Goal: Task Accomplishment & Management: Manage account settings

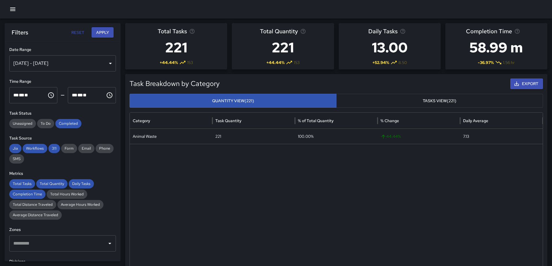
scroll to position [214, 0]
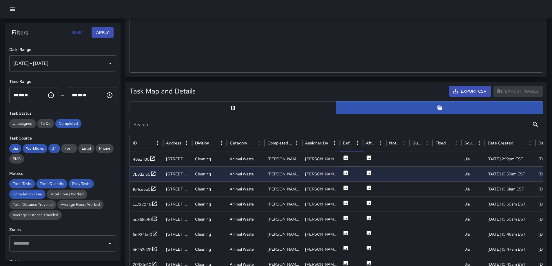
click at [347, 157] on icon at bounding box center [346, 158] width 4 height 4
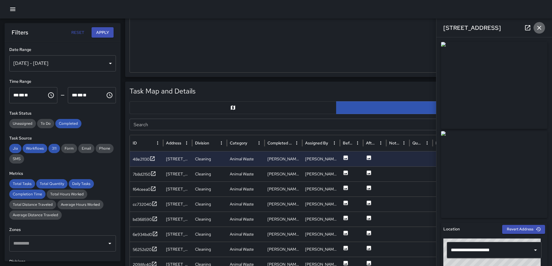
click at [538, 28] on icon "button" at bounding box center [539, 27] width 7 height 7
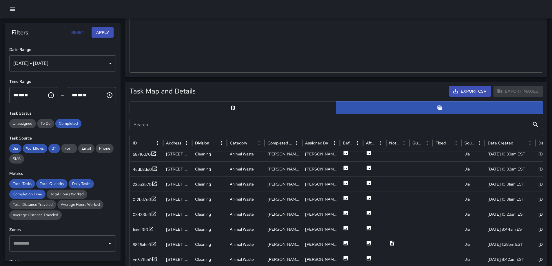
scroll to position [351, 0]
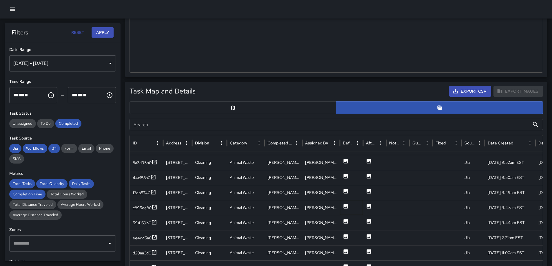
click at [346, 207] on icon at bounding box center [346, 207] width 6 height 6
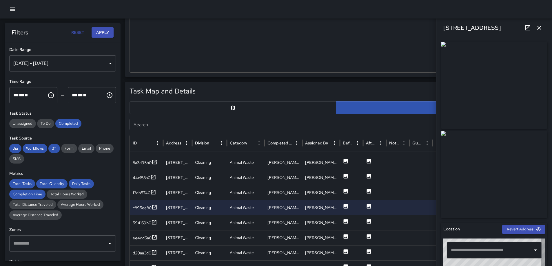
type input "**********"
click at [538, 32] on button "button" at bounding box center [540, 28] width 12 height 12
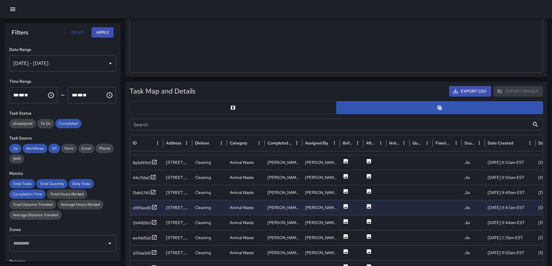
click at [344, 222] on icon at bounding box center [346, 221] width 4 height 4
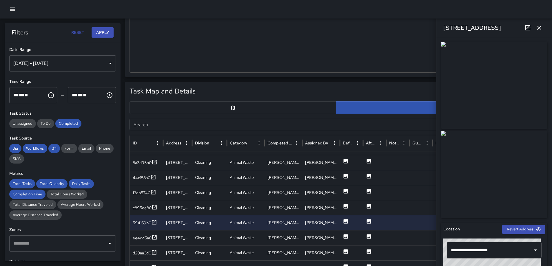
click at [542, 28] on icon "button" at bounding box center [539, 27] width 7 height 7
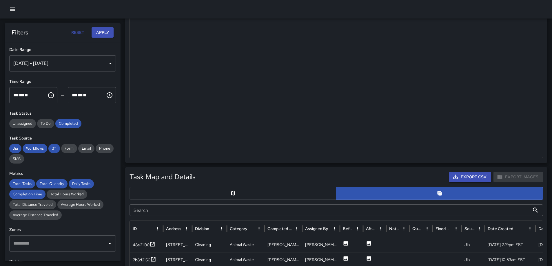
scroll to position [185, 0]
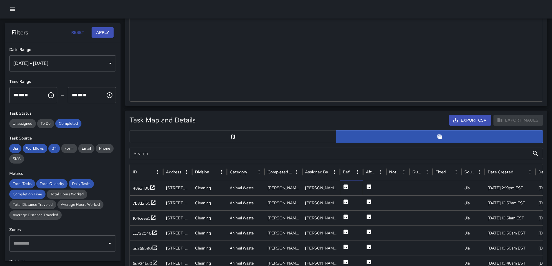
click at [345, 188] on icon at bounding box center [346, 187] width 6 height 6
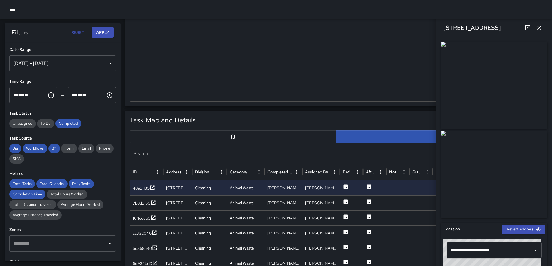
click at [540, 29] on icon "button" at bounding box center [540, 28] width 4 height 4
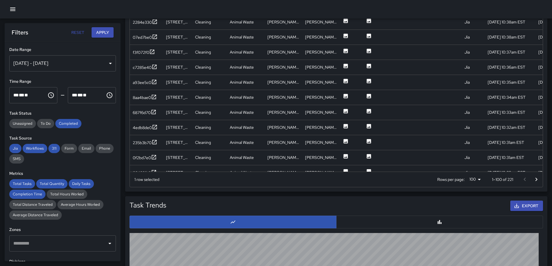
scroll to position [229, 0]
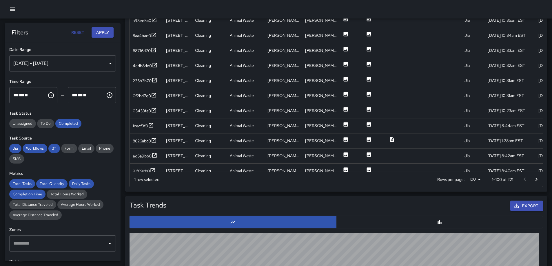
click at [344, 107] on icon at bounding box center [346, 110] width 6 height 6
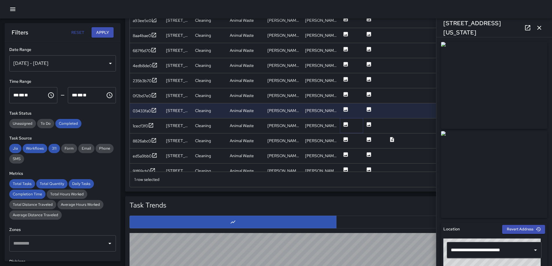
click at [346, 122] on icon at bounding box center [346, 125] width 6 height 6
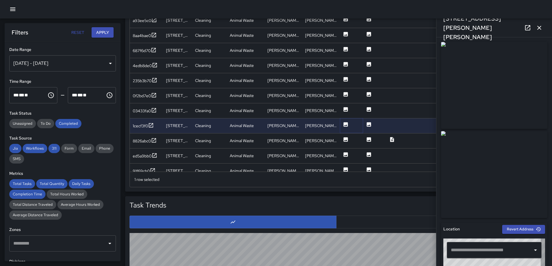
type input "**********"
click at [539, 30] on icon "button" at bounding box center [539, 27] width 7 height 7
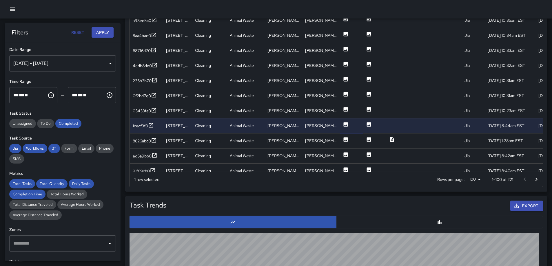
click at [342, 140] on div at bounding box center [351, 140] width 23 height 15
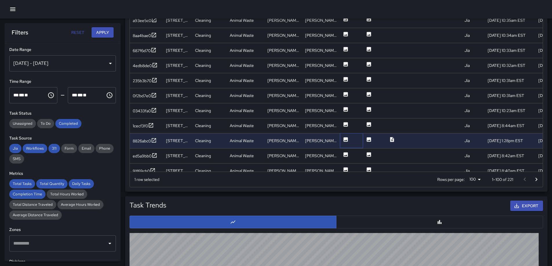
click at [343, 139] on div at bounding box center [351, 140] width 23 height 15
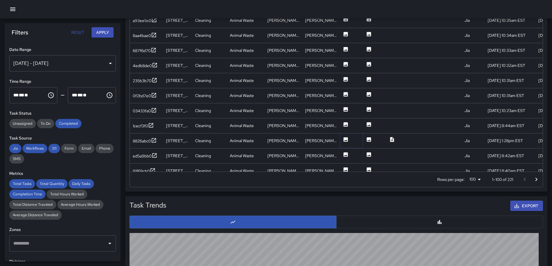
click at [345, 139] on icon at bounding box center [346, 139] width 4 height 4
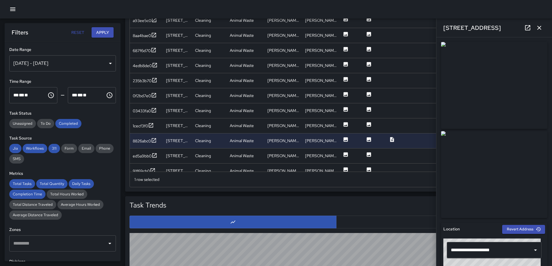
click at [544, 30] on button "button" at bounding box center [540, 28] width 12 height 12
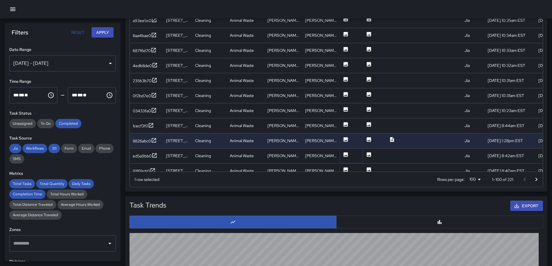
click at [347, 157] on icon at bounding box center [346, 154] width 4 height 4
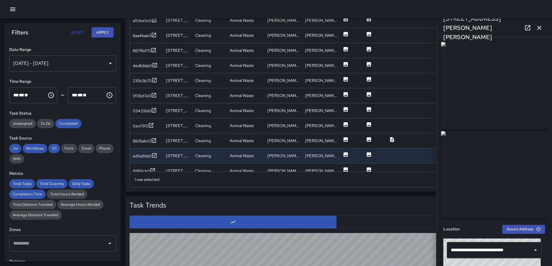
click at [541, 28] on icon "button" at bounding box center [539, 27] width 7 height 7
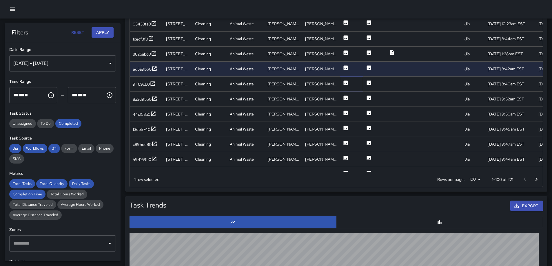
click at [348, 83] on icon at bounding box center [346, 83] width 4 height 4
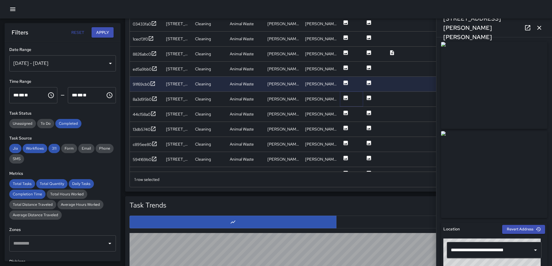
click at [345, 97] on icon at bounding box center [346, 98] width 4 height 4
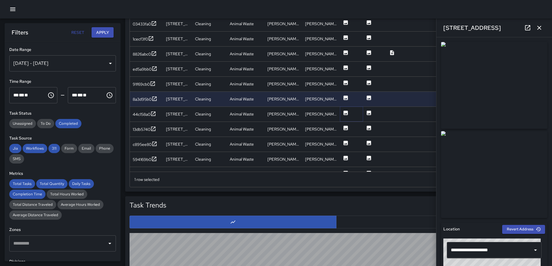
click at [345, 112] on icon at bounding box center [346, 113] width 4 height 4
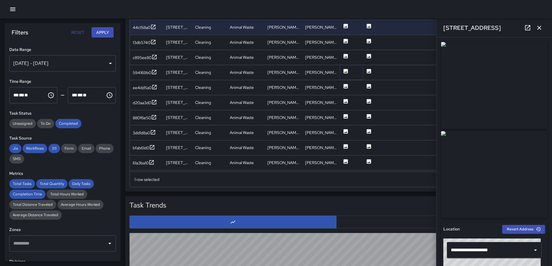
click at [347, 74] on button at bounding box center [346, 73] width 6 height 15
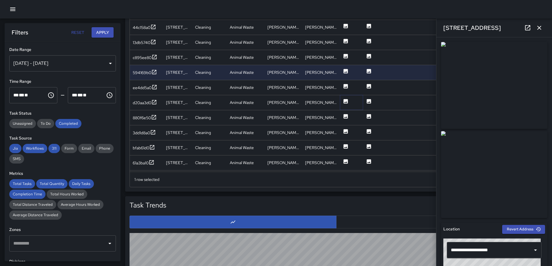
click at [347, 99] on icon at bounding box center [346, 102] width 6 height 6
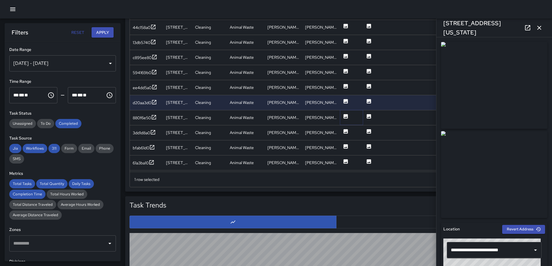
click at [347, 117] on icon at bounding box center [346, 117] width 6 height 6
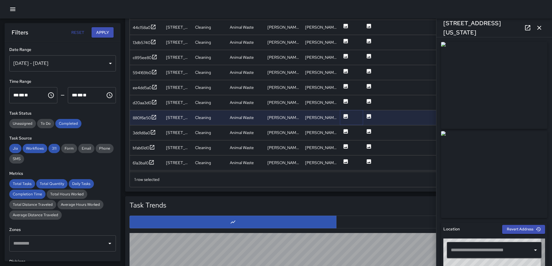
type input "**********"
click at [344, 130] on icon at bounding box center [346, 131] width 4 height 4
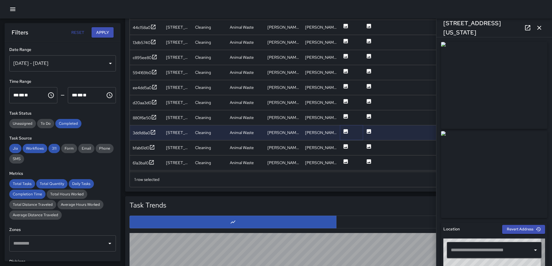
type input "**********"
click at [344, 145] on icon at bounding box center [346, 146] width 4 height 4
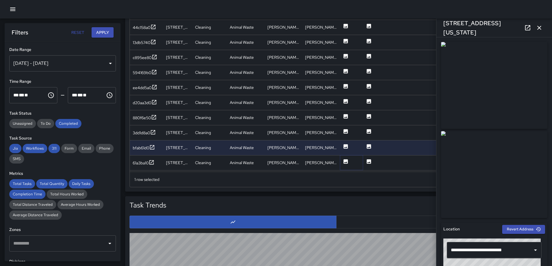
click at [346, 161] on icon at bounding box center [346, 161] width 4 height 4
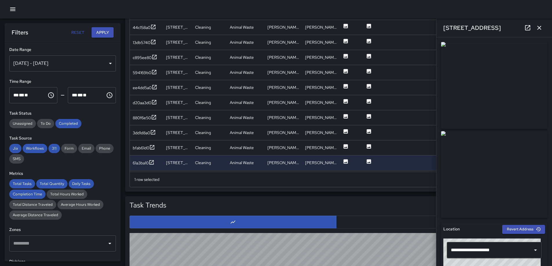
click at [535, 27] on button "button" at bounding box center [540, 28] width 12 height 12
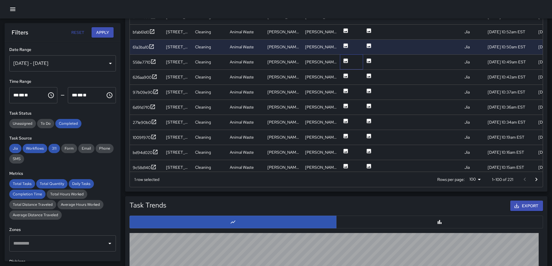
click at [349, 61] on div at bounding box center [351, 62] width 23 height 15
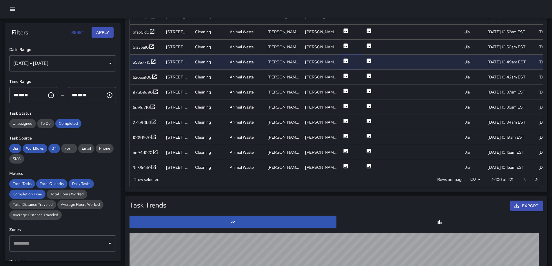
click at [347, 62] on icon at bounding box center [346, 61] width 6 height 6
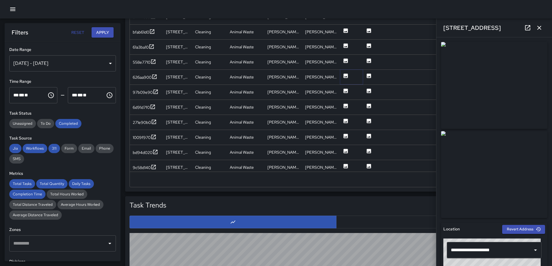
click at [346, 75] on icon at bounding box center [346, 76] width 4 height 4
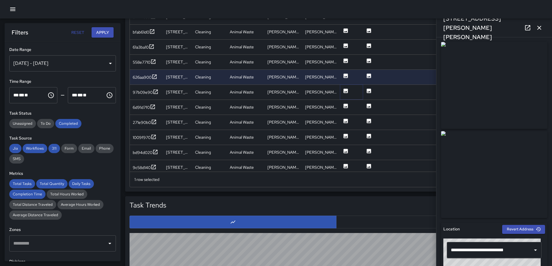
click at [345, 89] on icon at bounding box center [346, 91] width 4 height 4
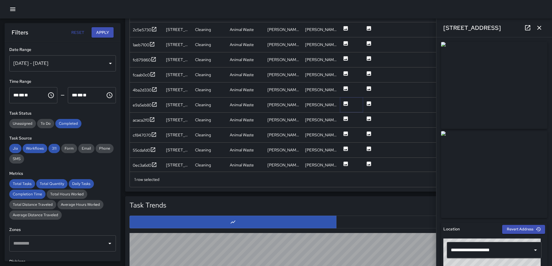
click at [347, 104] on icon at bounding box center [346, 104] width 6 height 6
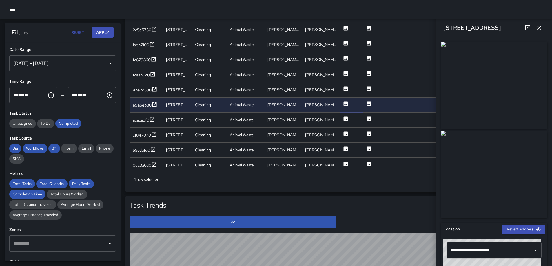
click at [344, 118] on icon at bounding box center [346, 119] width 4 height 4
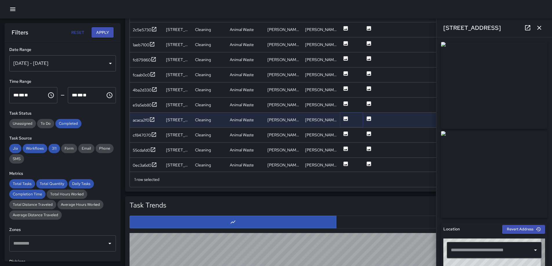
type input "**********"
click at [345, 133] on icon at bounding box center [346, 134] width 4 height 4
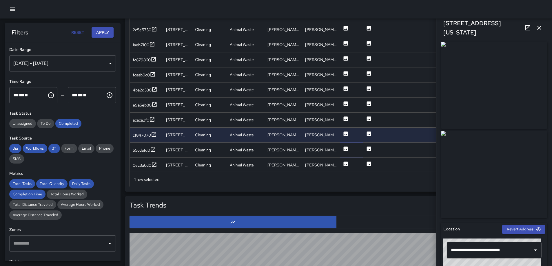
click at [345, 148] on icon at bounding box center [346, 149] width 4 height 4
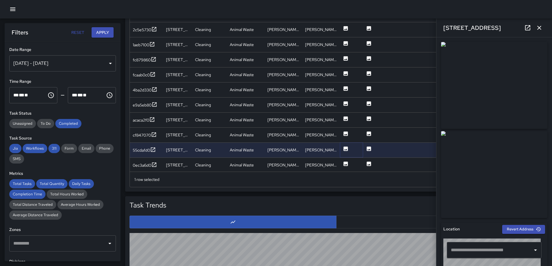
type input "**********"
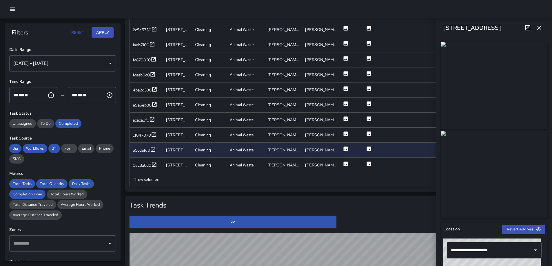
click at [346, 162] on icon at bounding box center [346, 164] width 4 height 4
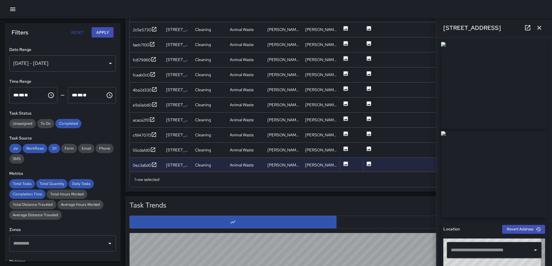
type input "**********"
click at [539, 28] on icon "button" at bounding box center [540, 28] width 4 height 4
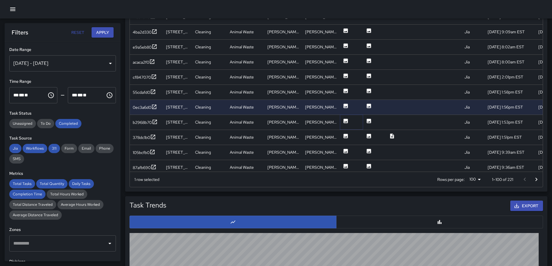
click at [348, 118] on icon at bounding box center [346, 121] width 6 height 6
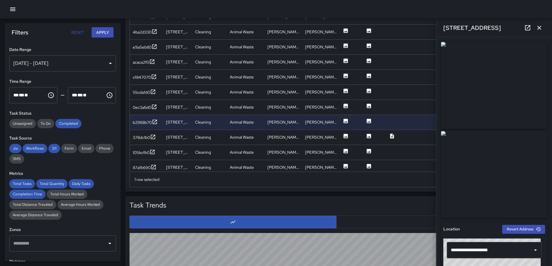
click at [538, 26] on icon "button" at bounding box center [540, 28] width 4 height 4
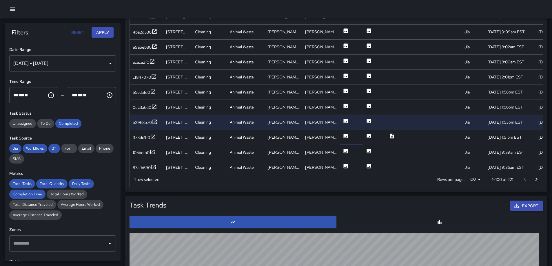
click at [345, 137] on icon at bounding box center [346, 136] width 4 height 4
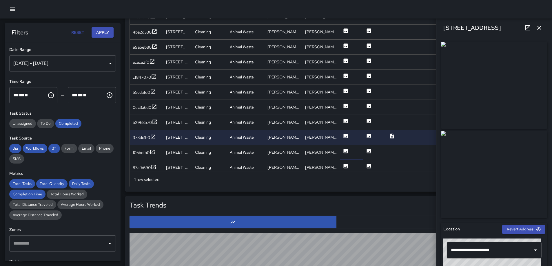
click at [346, 152] on icon at bounding box center [346, 151] width 6 height 6
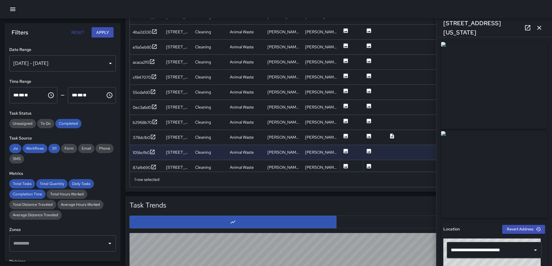
click at [345, 164] on icon at bounding box center [346, 167] width 6 height 6
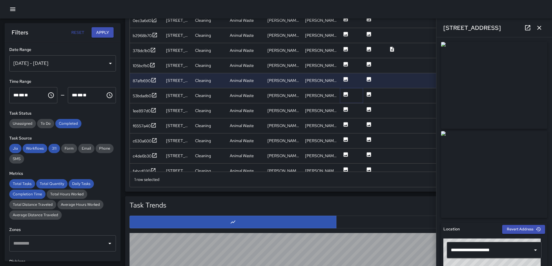
click at [346, 92] on icon at bounding box center [346, 94] width 4 height 4
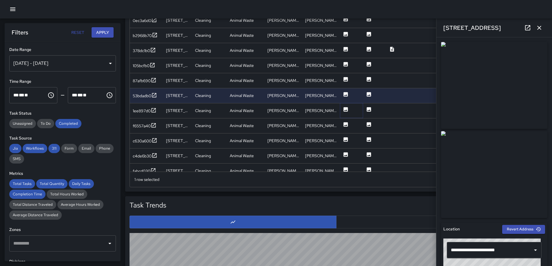
click at [344, 110] on icon at bounding box center [346, 109] width 4 height 4
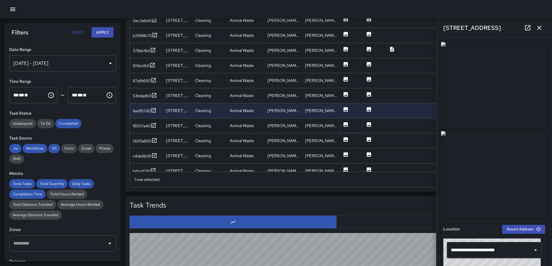
click at [344, 126] on icon at bounding box center [346, 124] width 4 height 4
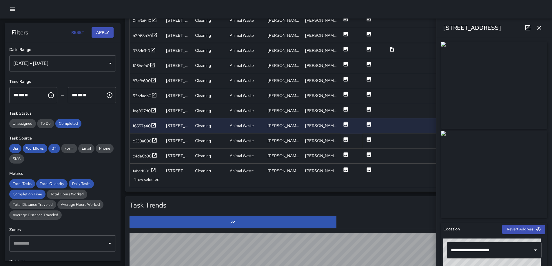
click at [345, 139] on icon at bounding box center [346, 139] width 4 height 4
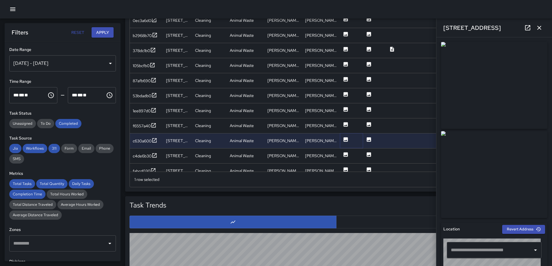
type input "**********"
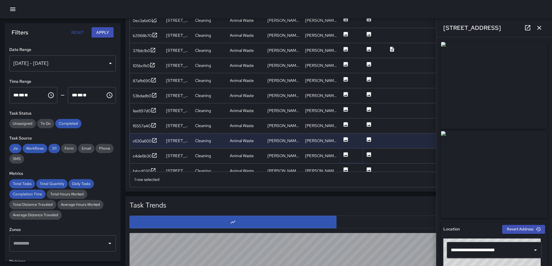
click at [346, 154] on icon at bounding box center [346, 154] width 4 height 4
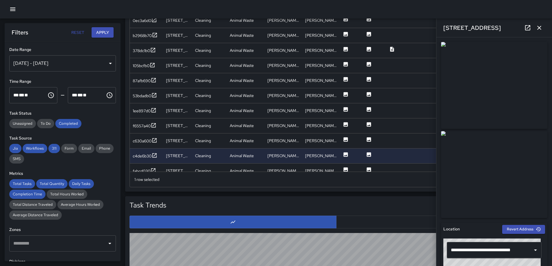
click at [540, 26] on icon "button" at bounding box center [539, 27] width 7 height 7
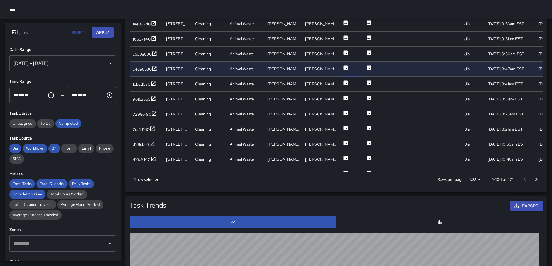
click at [346, 83] on icon at bounding box center [346, 83] width 4 height 4
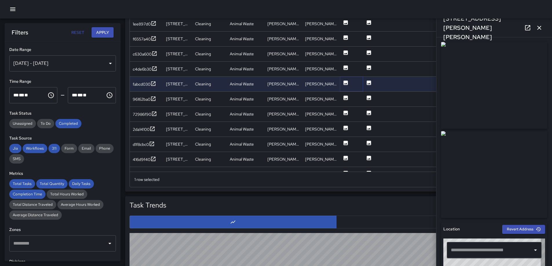
type input "**********"
click at [344, 99] on icon at bounding box center [346, 98] width 4 height 4
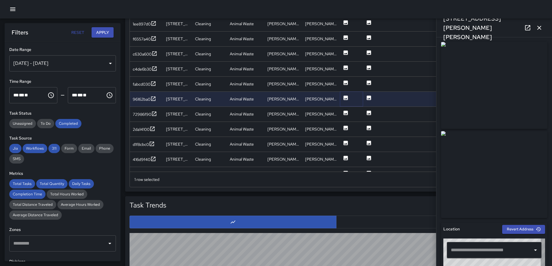
type input "**********"
click at [344, 112] on icon at bounding box center [346, 113] width 6 height 6
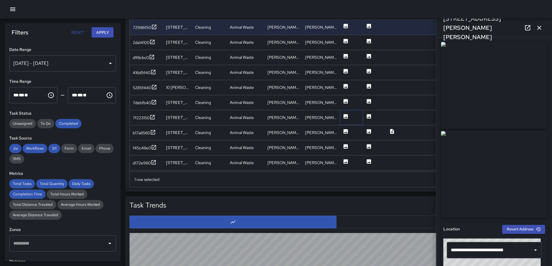
click at [348, 118] on div at bounding box center [351, 117] width 23 height 15
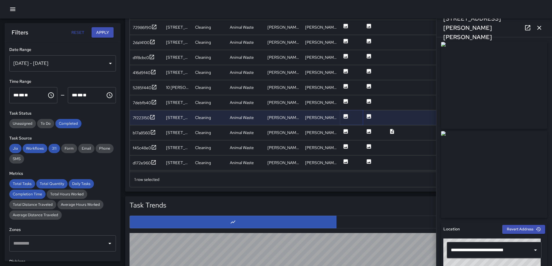
click at [345, 116] on icon at bounding box center [346, 116] width 4 height 4
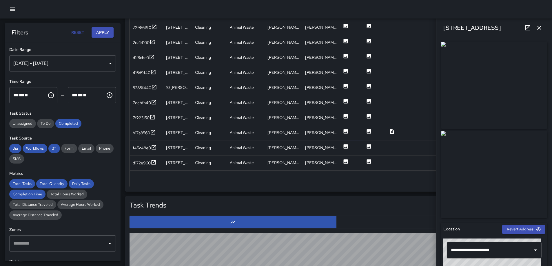
click at [347, 146] on icon at bounding box center [346, 146] width 4 height 4
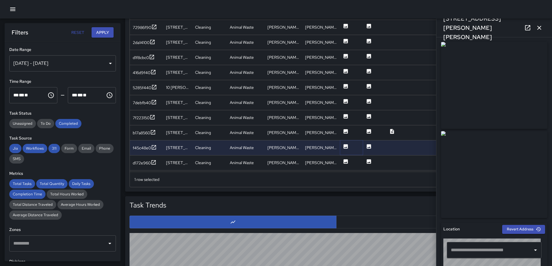
type input "**********"
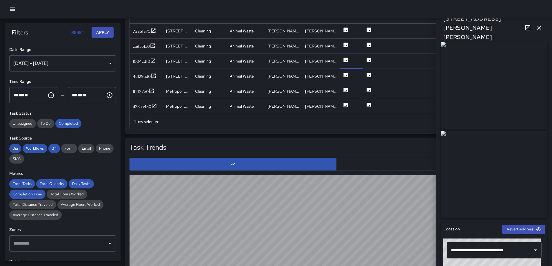
click at [349, 61] on div at bounding box center [351, 61] width 23 height 15
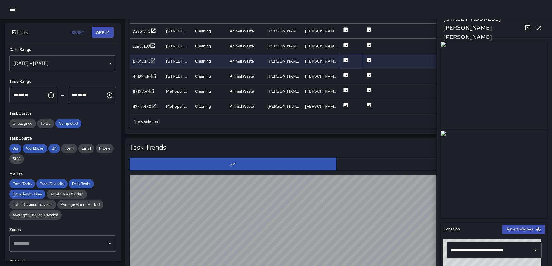
click at [348, 60] on icon at bounding box center [346, 60] width 4 height 4
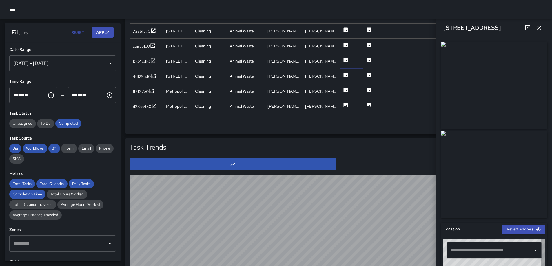
type input "**********"
click at [535, 23] on button "button" at bounding box center [540, 28] width 12 height 12
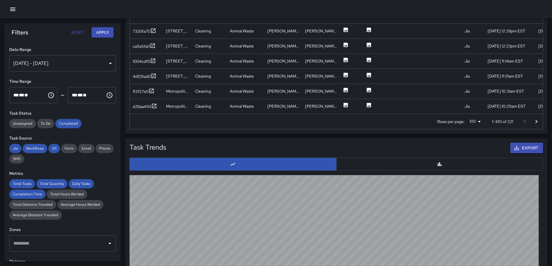
click at [11, 10] on icon "button" at bounding box center [12, 9] width 7 height 7
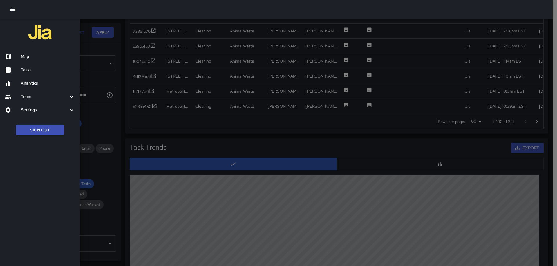
click at [23, 52] on div "Map" at bounding box center [40, 56] width 80 height 13
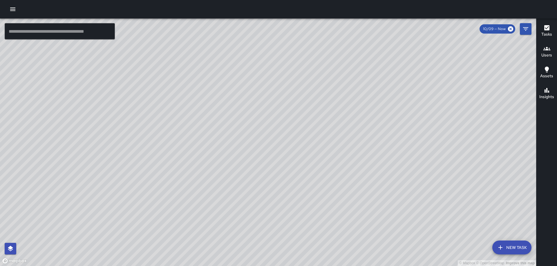
click at [545, 31] on icon "button" at bounding box center [546, 27] width 7 height 7
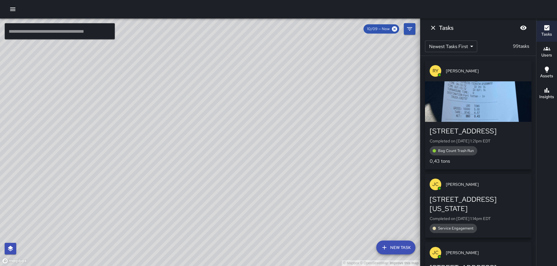
click at [483, 107] on div "button" at bounding box center [478, 101] width 106 height 41
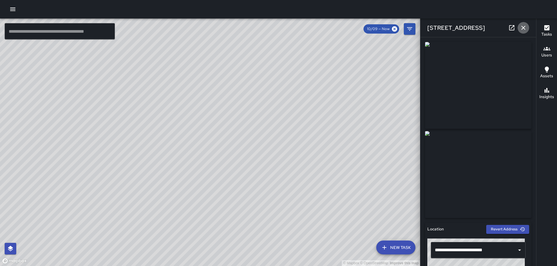
click at [527, 29] on button "button" at bounding box center [523, 28] width 12 height 12
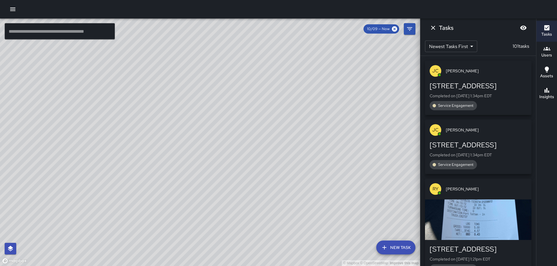
click at [489, 215] on div "button" at bounding box center [478, 220] width 106 height 41
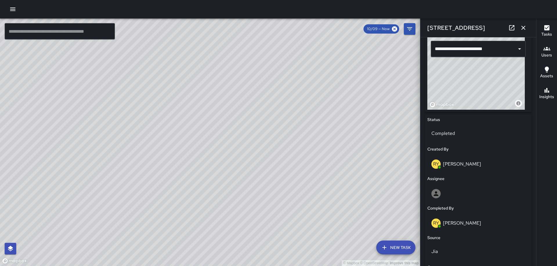
scroll to position [381, 0]
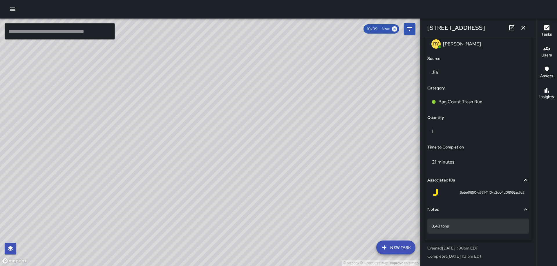
click at [430, 227] on div "0,43 tons" at bounding box center [478, 226] width 102 height 15
click at [432, 226] on textarea "*********" at bounding box center [475, 227] width 89 height 6
click at [462, 227] on textarea "**********" at bounding box center [475, 227] width 89 height 6
type textarea "**********"
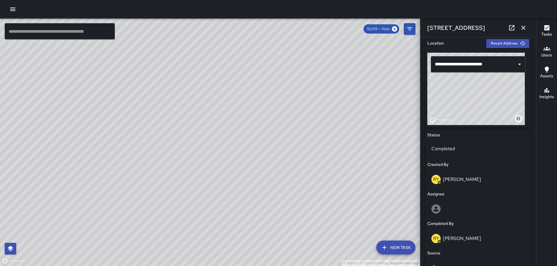
scroll to position [0, 0]
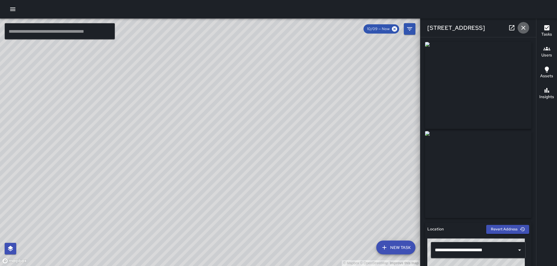
click at [524, 25] on icon "button" at bounding box center [523, 27] width 7 height 7
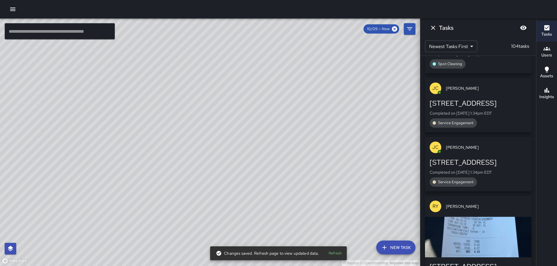
scroll to position [400, 0]
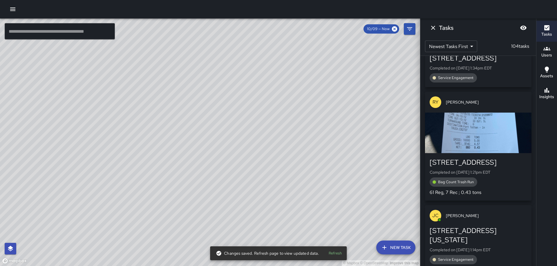
click at [433, 27] on icon "Dismiss" at bounding box center [432, 27] width 7 height 7
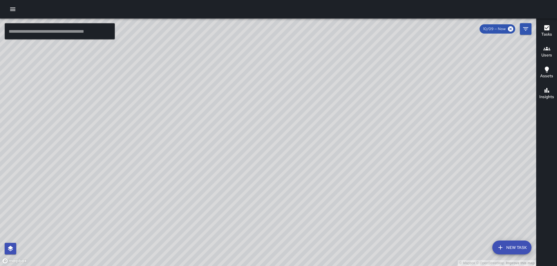
drag, startPoint x: 375, startPoint y: 167, endPoint x: 350, endPoint y: 104, distance: 68.0
click at [350, 104] on div "© Mapbox © OpenStreetMap Improve this map" at bounding box center [268, 143] width 536 height 248
click at [318, 161] on div "© Mapbox © OpenStreetMap Improve this map" at bounding box center [268, 143] width 536 height 248
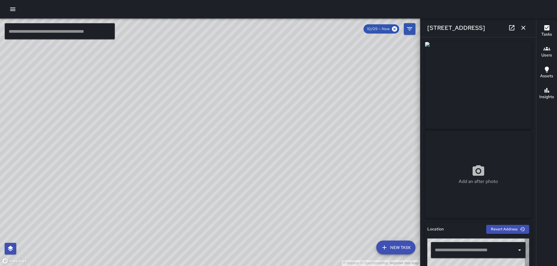
type input "**********"
click at [511, 27] on icon at bounding box center [511, 27] width 7 height 7
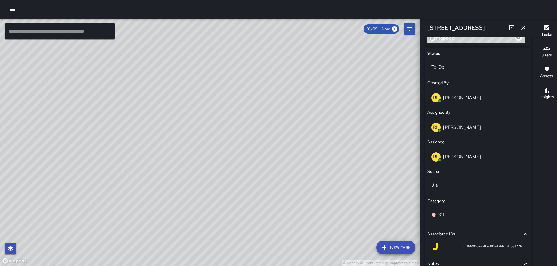
scroll to position [314, 0]
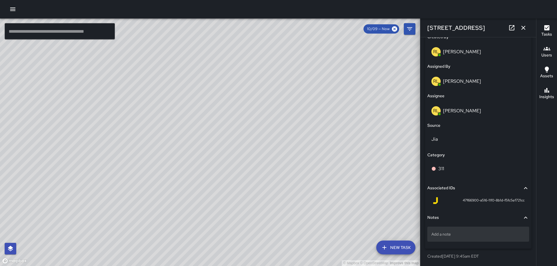
click at [467, 234] on p "Add a note" at bounding box center [478, 235] width 94 height 6
type textarea "**********"
click at [456, 233] on p "311#25-006" at bounding box center [478, 235] width 94 height 6
type textarea "**********"
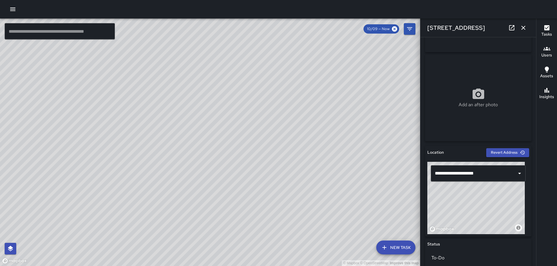
scroll to position [87, 0]
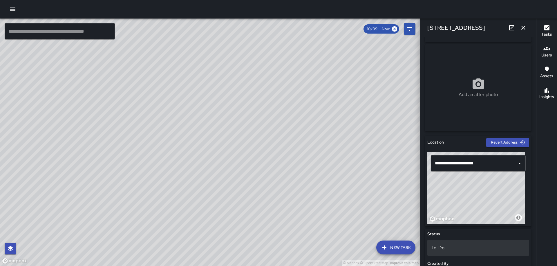
click at [460, 244] on div "To-Do" at bounding box center [478, 248] width 102 height 16
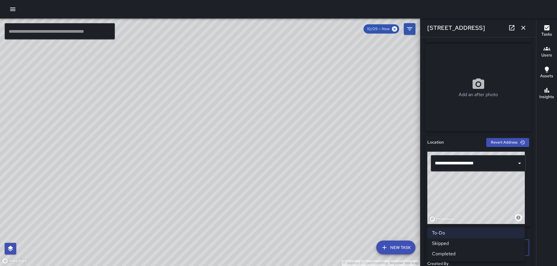
click at [453, 255] on li "Completed" at bounding box center [475, 254] width 97 height 10
click at [523, 27] on icon "button" at bounding box center [523, 27] width 7 height 7
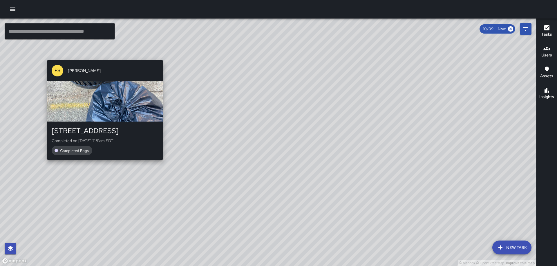
click at [162, 55] on div "© Mapbox © OpenStreetMap Improve this map FS Foday Sankoh 1101 2nd Street North…" at bounding box center [268, 143] width 536 height 248
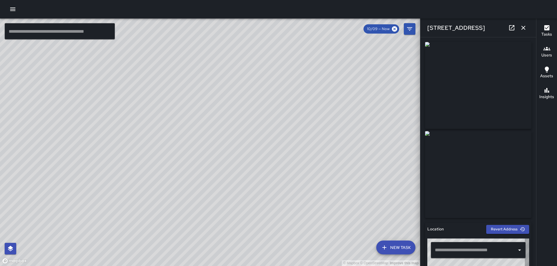
type input "**********"
click at [522, 27] on icon "button" at bounding box center [523, 28] width 4 height 4
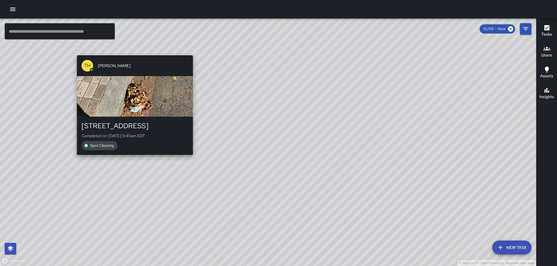
click at [132, 51] on div "© Mapbox © OpenStreetMap Improve this map TH Tevon Hall 1160 First Street North…" at bounding box center [268, 143] width 536 height 248
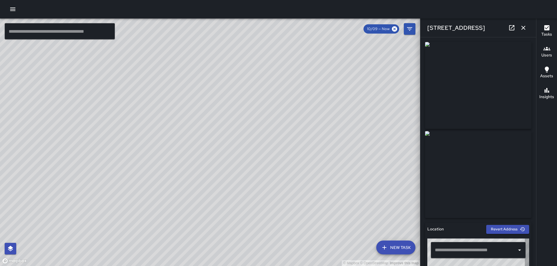
type input "**********"
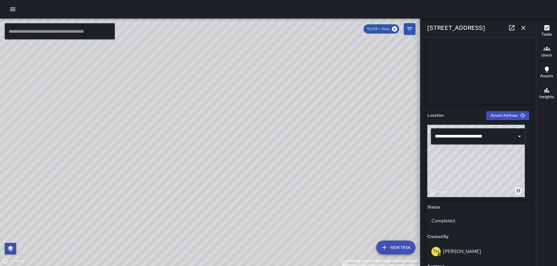
scroll to position [352, 0]
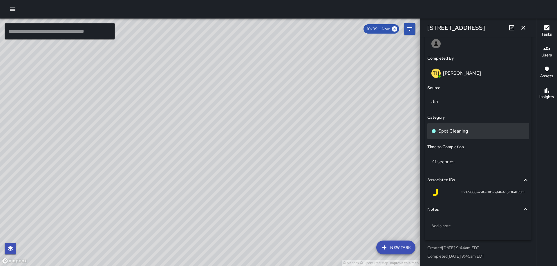
click at [464, 132] on p "Spot Cleaning" at bounding box center [453, 131] width 30 height 7
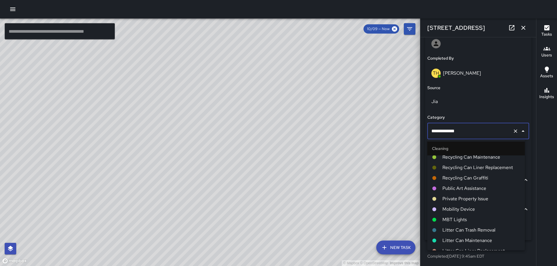
scroll to position [145, 0]
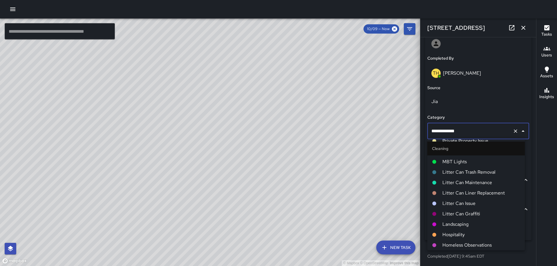
click at [462, 222] on span "Landscaping" at bounding box center [481, 224] width 78 height 7
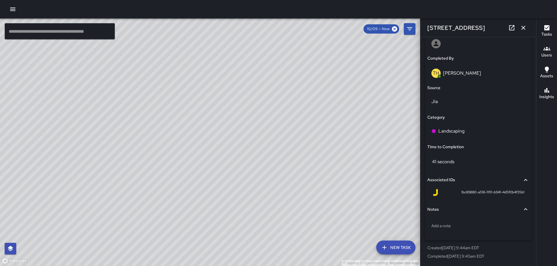
click at [521, 28] on icon "button" at bounding box center [523, 27] width 7 height 7
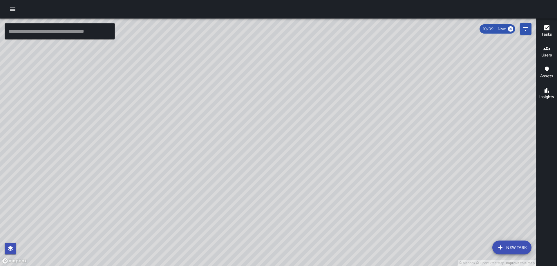
click at [275, 140] on div "© Mapbox © OpenStreetMap Improve this map TH Tevon Hall 1160 First Street North…" at bounding box center [268, 143] width 536 height 248
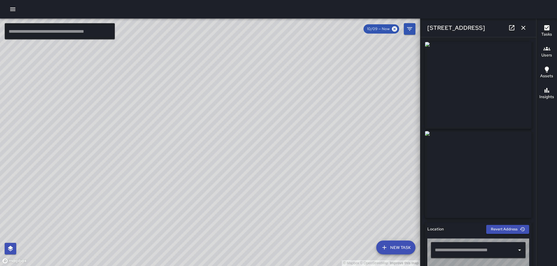
type input "**********"
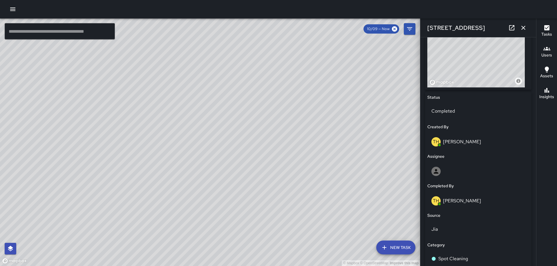
scroll to position [352, 0]
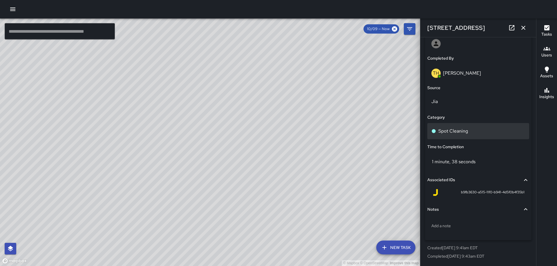
click at [464, 130] on p "Spot Cleaning" at bounding box center [453, 131] width 30 height 7
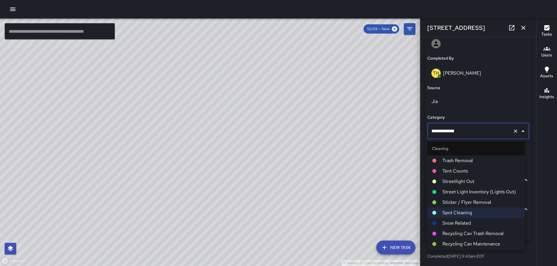
scroll to position [145, 0]
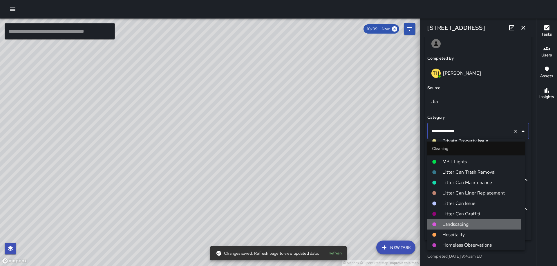
click at [457, 222] on span "Landscaping" at bounding box center [481, 224] width 78 height 7
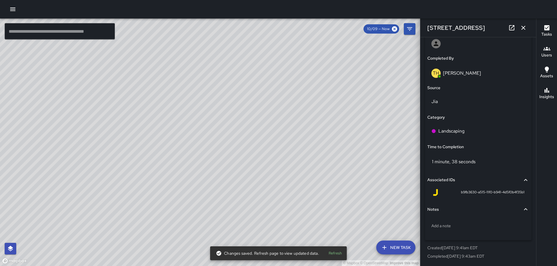
click at [524, 28] on icon "button" at bounding box center [523, 27] width 7 height 7
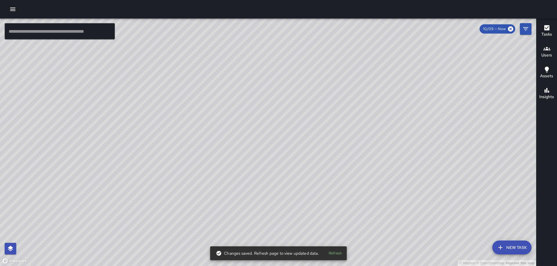
click at [264, 132] on div "© Mapbox © OpenStreetMap Improve this map TH Tevon Hall 1160 First Street North…" at bounding box center [268, 143] width 536 height 248
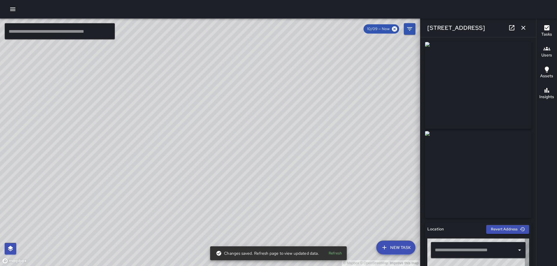
type input "**********"
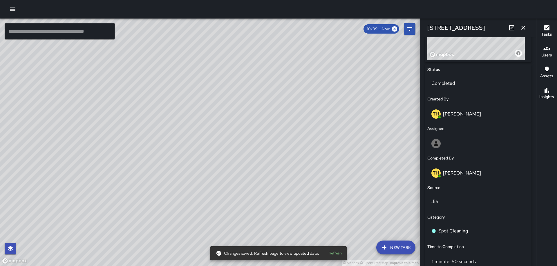
scroll to position [352, 0]
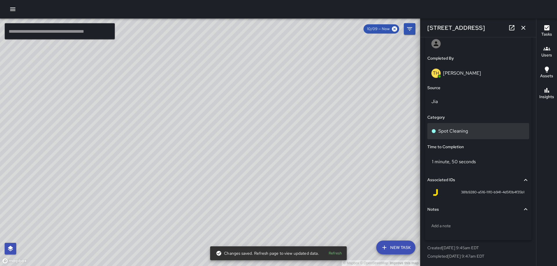
click at [445, 130] on p "Spot Cleaning" at bounding box center [453, 131] width 30 height 7
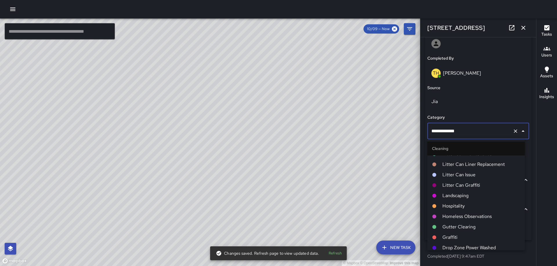
scroll to position [174, 0]
click at [460, 194] on span "Landscaping" at bounding box center [481, 195] width 78 height 7
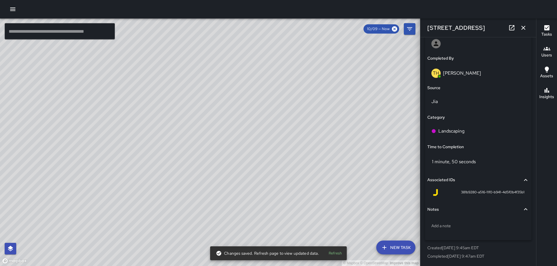
click at [522, 29] on icon "button" at bounding box center [523, 28] width 4 height 4
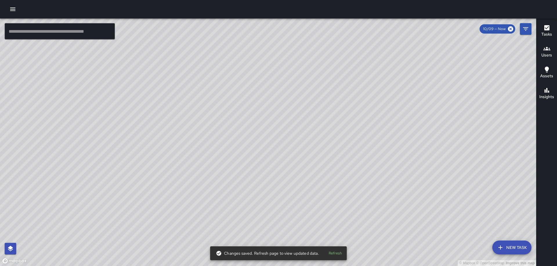
click at [271, 127] on div "© Mapbox © OpenStreetMap Improve this map TH Tevon Hall 1160 First Street North…" at bounding box center [268, 143] width 536 height 248
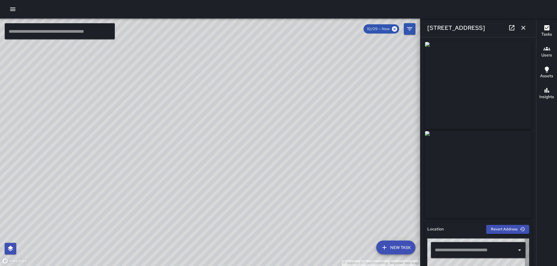
type input "**********"
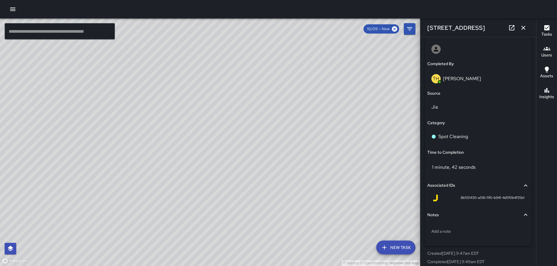
scroll to position [352, 0]
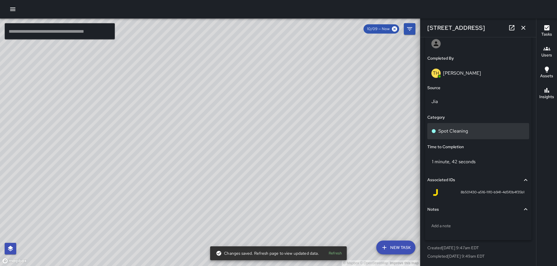
click at [469, 134] on div "Spot Cleaning" at bounding box center [478, 131] width 94 height 7
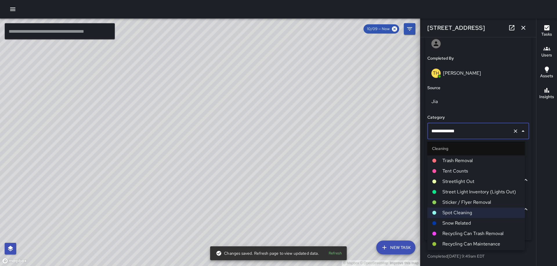
scroll to position [145, 0]
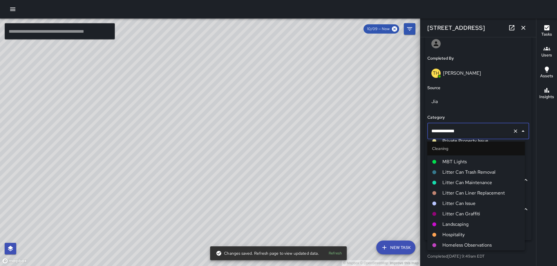
click at [467, 222] on span "Landscaping" at bounding box center [481, 224] width 78 height 7
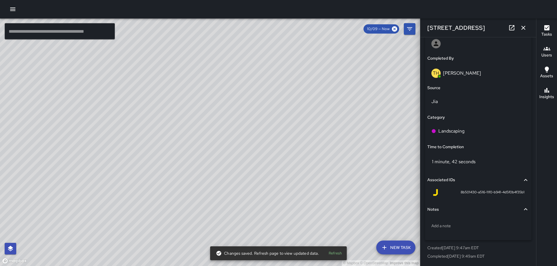
click at [524, 28] on icon "button" at bounding box center [523, 27] width 7 height 7
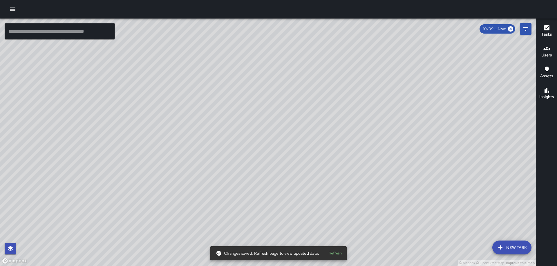
click at [262, 139] on div "© Mapbox © OpenStreetMap Improve this map TH Tevon Hall 1160 First Street North…" at bounding box center [268, 143] width 536 height 248
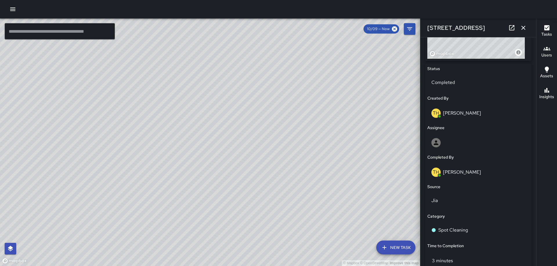
scroll to position [352, 0]
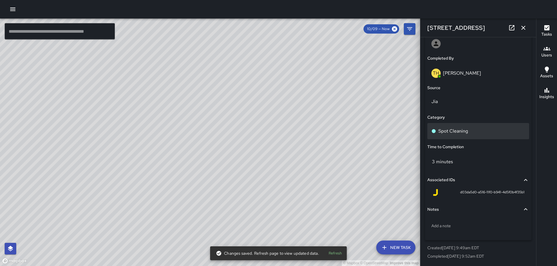
click at [457, 130] on p "Spot Cleaning" at bounding box center [453, 131] width 30 height 7
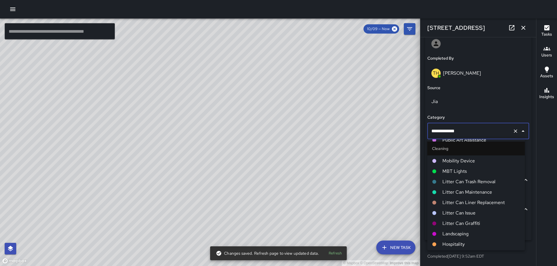
scroll to position [145, 0]
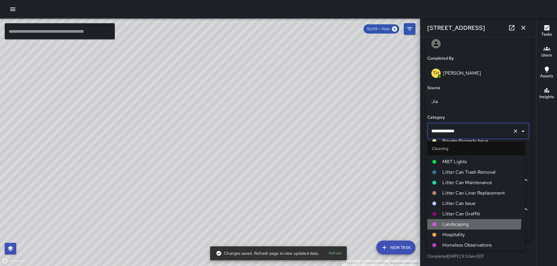
click at [456, 221] on span "Landscaping" at bounding box center [481, 224] width 78 height 7
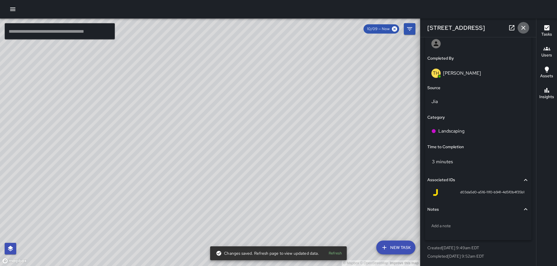
click at [522, 25] on icon "button" at bounding box center [523, 27] width 7 height 7
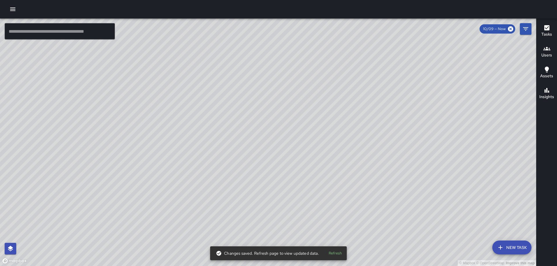
click at [238, 105] on div "© Mapbox © OpenStreetMap Improve this map JC Jesse Champ 1160 First Street Nort…" at bounding box center [268, 143] width 536 height 248
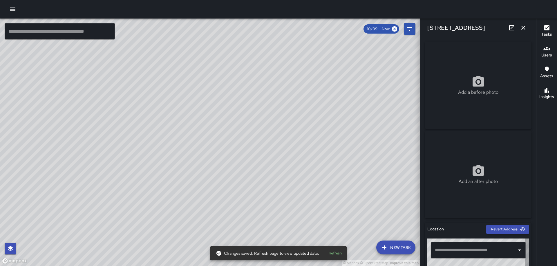
type input "**********"
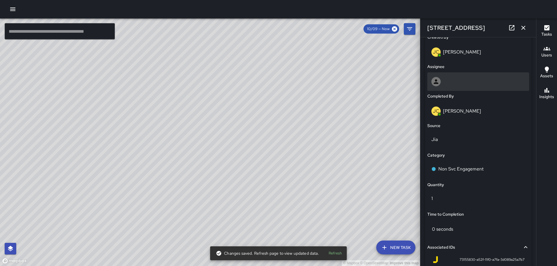
scroll to position [313, 0]
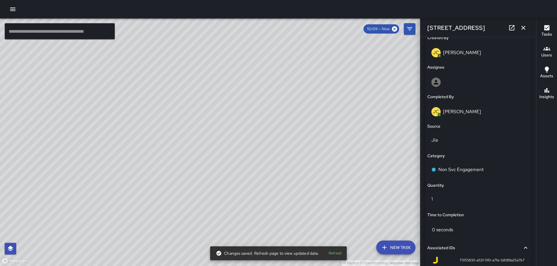
click at [523, 26] on icon "button" at bounding box center [523, 27] width 7 height 7
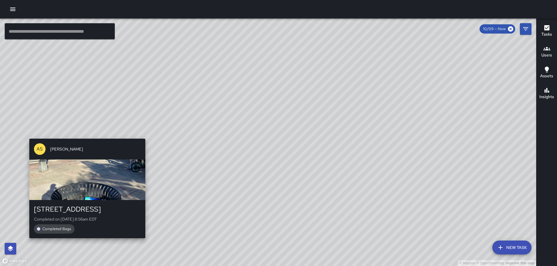
click at [86, 133] on div "© Mapbox © OpenStreetMap Improve this map AS Andre Smith 2 M Street Northeast C…" at bounding box center [268, 143] width 536 height 248
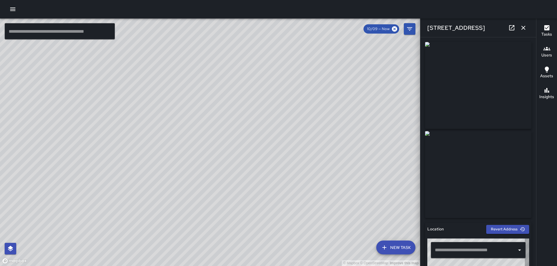
type input "**********"
click at [520, 26] on icon "button" at bounding box center [523, 27] width 7 height 7
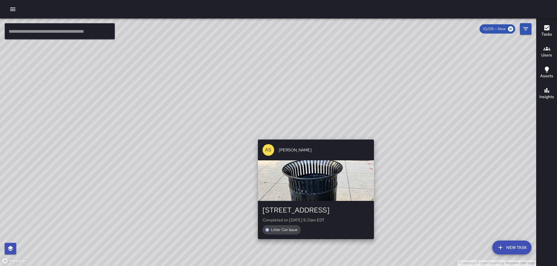
click at [373, 136] on div "© Mapbox © OpenStreetMap Improve this map AS Andre Smith 40 M Street Northeast …" at bounding box center [268, 143] width 536 height 248
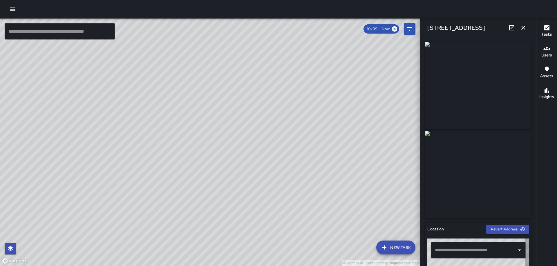
type input "**********"
click at [526, 29] on button "button" at bounding box center [523, 28] width 12 height 12
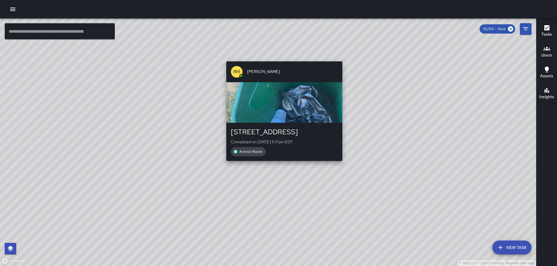
click at [282, 57] on div "© Mapbox © OpenStreetMap Improve this map RM Rodney Mcneil 35 N Street Northeas…" at bounding box center [268, 143] width 536 height 248
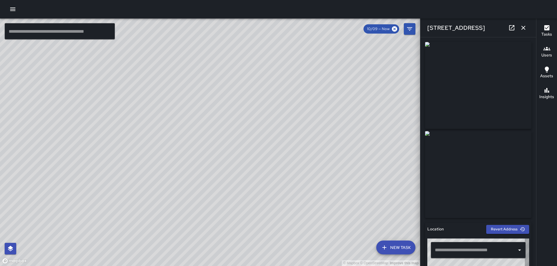
type input "**********"
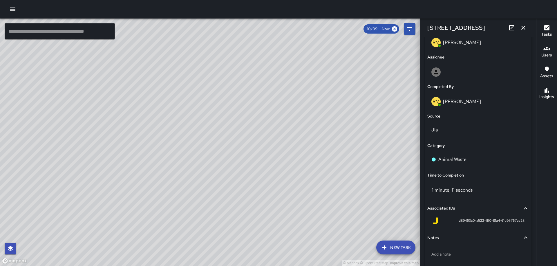
scroll to position [352, 0]
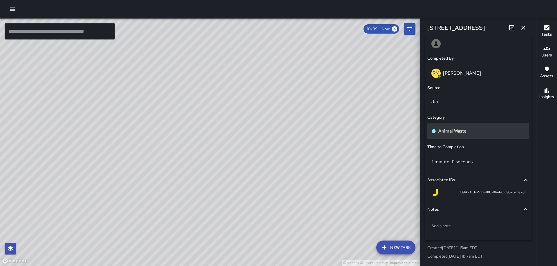
click at [470, 133] on div "Animal Waste" at bounding box center [478, 131] width 94 height 7
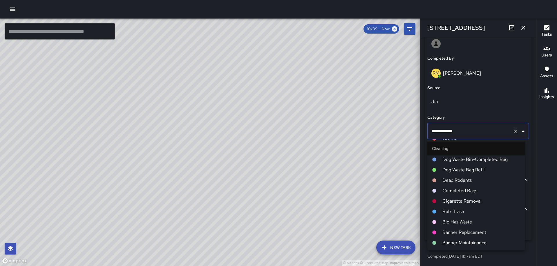
scroll to position [244, 0]
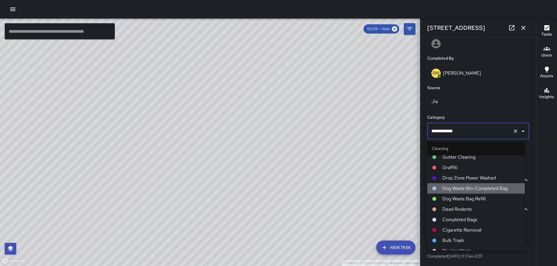
click at [477, 187] on span "Dog Waste Bin-Completed Bag" at bounding box center [481, 188] width 78 height 7
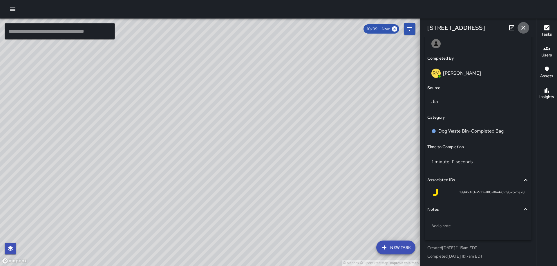
click at [525, 27] on icon "button" at bounding box center [523, 27] width 7 height 7
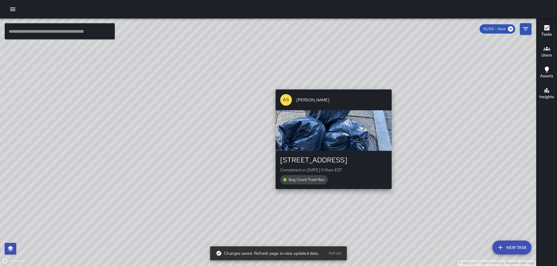
click at [392, 84] on div "© Mapbox © OpenStreetMap Improve this map AS Andre Smith 1300 1st Street Northe…" at bounding box center [268, 143] width 536 height 248
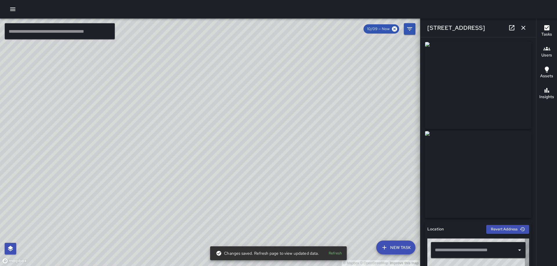
type input "**********"
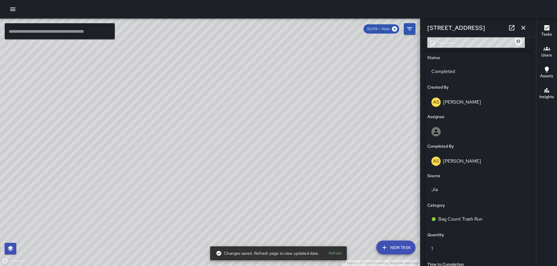
scroll to position [381, 0]
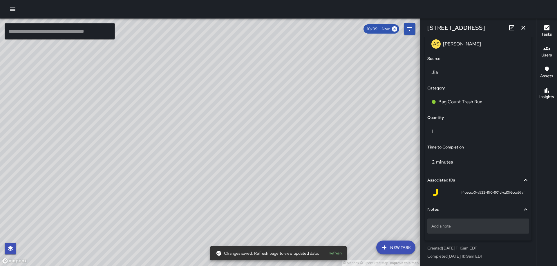
click at [469, 230] on div "Add a note" at bounding box center [478, 226] width 102 height 15
type textarea "*****"
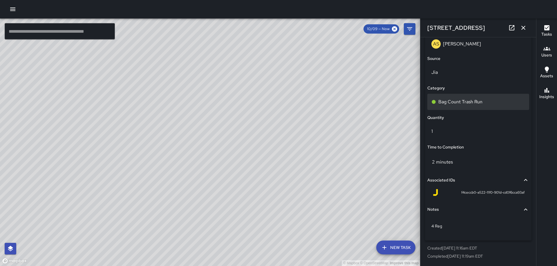
click at [480, 105] on p "Bag Count Trash Run" at bounding box center [460, 102] width 44 height 7
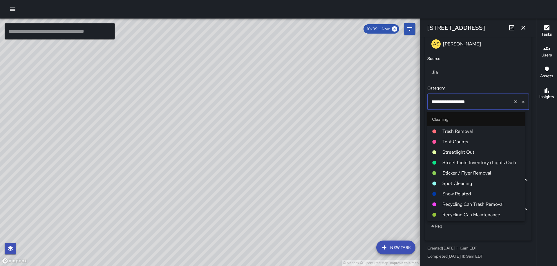
scroll to position [291, 0]
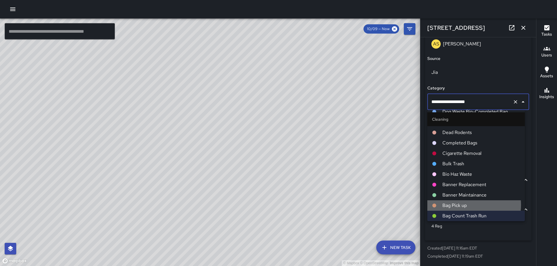
click at [463, 205] on span "Bag Pick up" at bounding box center [481, 205] width 78 height 7
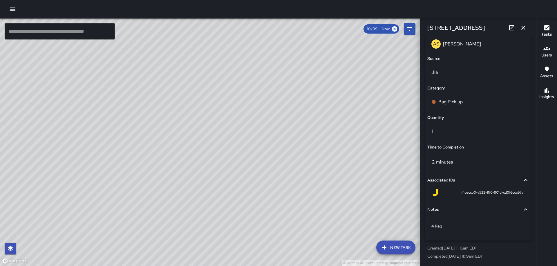
click at [523, 28] on icon "button" at bounding box center [523, 28] width 4 height 4
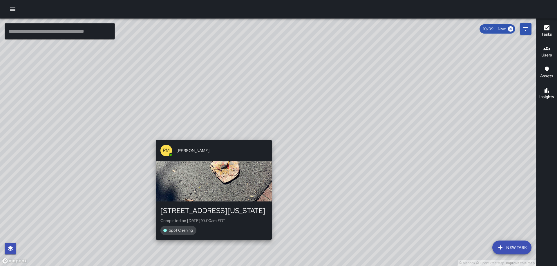
click at [268, 137] on div "© Mapbox © OpenStreetMap Improve this map RM Rodney Mcneil 75 New York Avenue N…" at bounding box center [268, 143] width 536 height 248
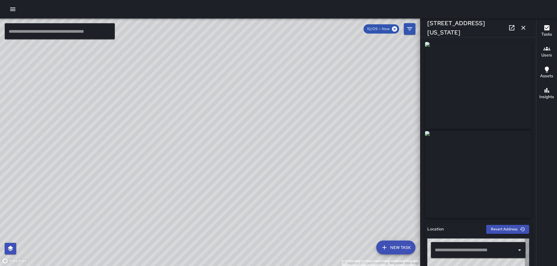
type input "**********"
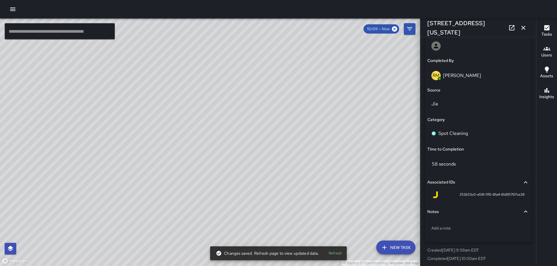
scroll to position [352, 0]
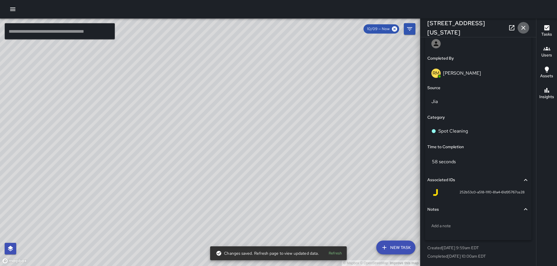
click at [522, 27] on icon "button" at bounding box center [523, 28] width 4 height 4
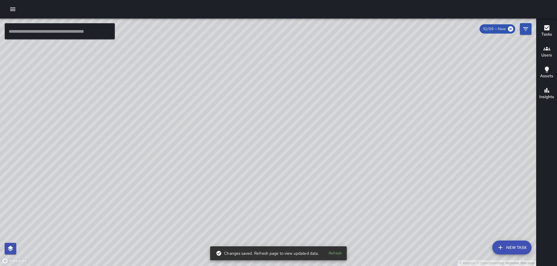
click at [267, 128] on div "© Mapbox © OpenStreetMap Improve this map RM Rodney Mcneil 75 New York Avenue N…" at bounding box center [268, 143] width 536 height 248
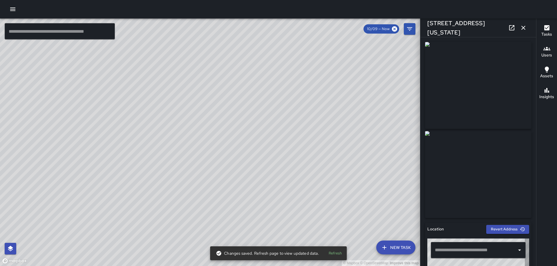
type input "**********"
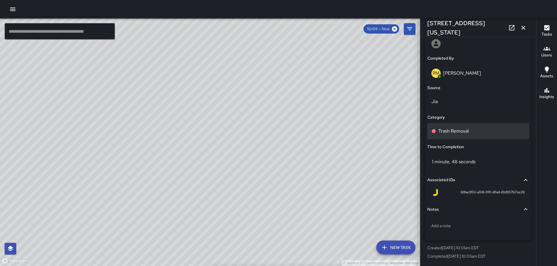
click at [462, 126] on div "Trash Removal" at bounding box center [478, 131] width 102 height 16
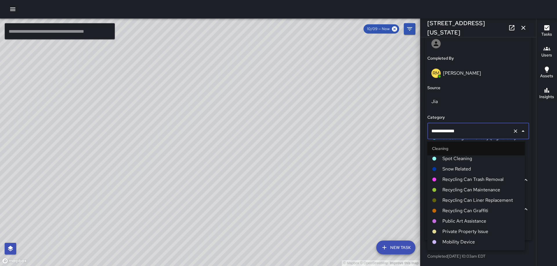
scroll to position [145, 0]
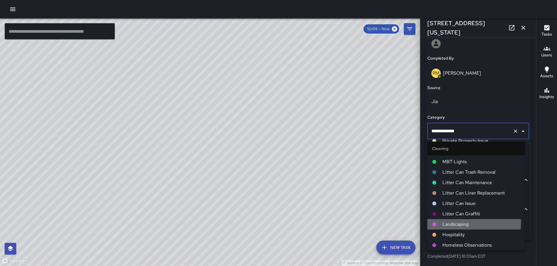
click at [453, 223] on span "Landscaping" at bounding box center [481, 224] width 78 height 7
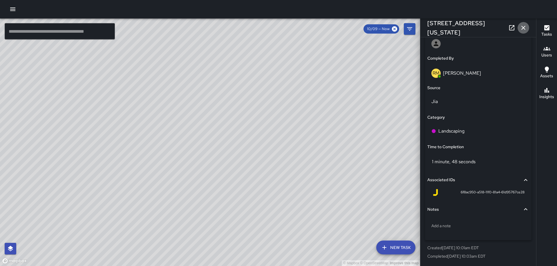
click at [523, 26] on icon "button" at bounding box center [523, 27] width 7 height 7
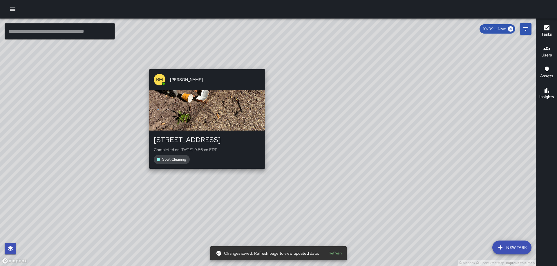
click at [262, 172] on div "© Mapbox © OpenStreetMap Improve this map RM Rodney Mcneil 1300 1st Street Nort…" at bounding box center [268, 143] width 536 height 248
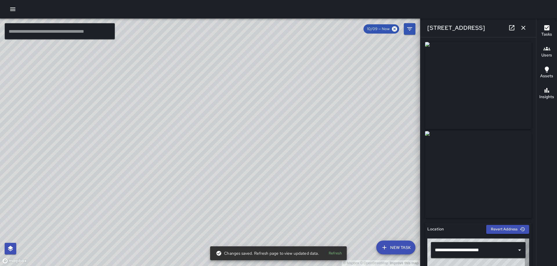
type input "**********"
click at [522, 27] on icon "button" at bounding box center [523, 27] width 7 height 7
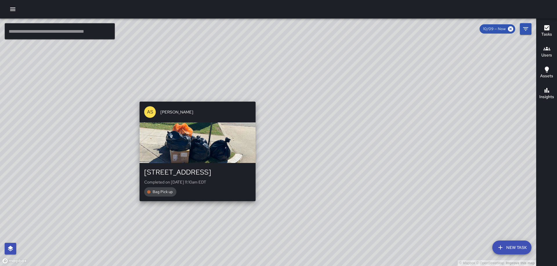
click at [194, 214] on div "© Mapbox © OpenStreetMap Improve this map AS Andre Smith 1200 North Capitol Str…" at bounding box center [268, 143] width 536 height 248
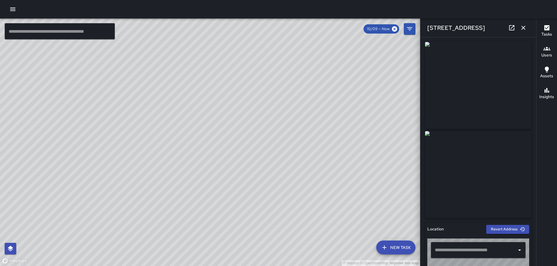
type input "**********"
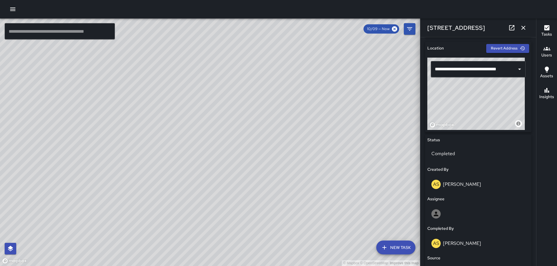
scroll to position [381, 0]
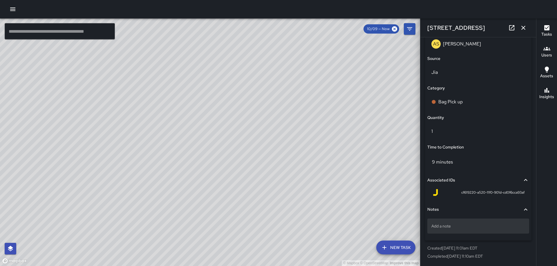
click at [477, 228] on p "Add a note" at bounding box center [478, 227] width 94 height 6
type textarea "**********"
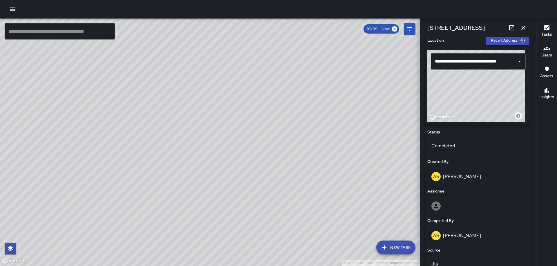
scroll to position [157, 0]
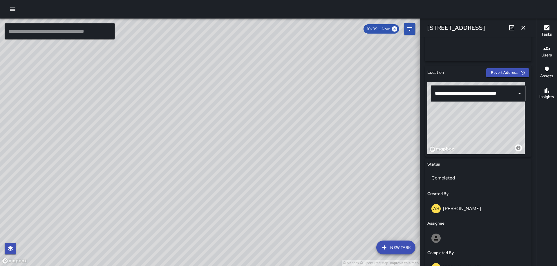
drag, startPoint x: 485, startPoint y: 116, endPoint x: 444, endPoint y: 152, distance: 53.6
click at [444, 152] on div "© Mapbox © OpenStreetMap Improve this map" at bounding box center [475, 118] width 97 height 72
drag, startPoint x: 493, startPoint y: 114, endPoint x: 484, endPoint y: 133, distance: 21.3
click at [484, 133] on div "© Mapbox © OpenStreetMap Improve this map" at bounding box center [475, 118] width 97 height 72
drag, startPoint x: 495, startPoint y: 124, endPoint x: 451, endPoint y: 96, distance: 52.5
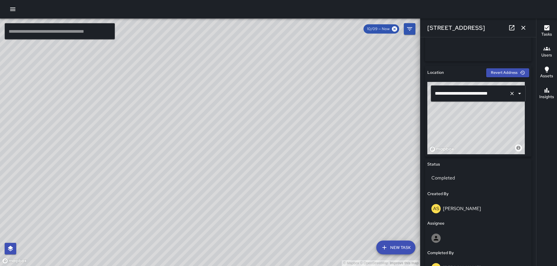
click at [451, 96] on div "**********" at bounding box center [478, 118] width 102 height 72
type input "**********"
click at [521, 26] on icon "button" at bounding box center [523, 27] width 7 height 7
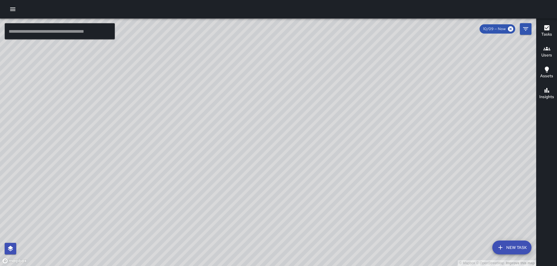
drag, startPoint x: 477, startPoint y: 137, endPoint x: 341, endPoint y: 190, distance: 146.1
click at [342, 197] on div "© Mapbox © OpenStreetMap Improve this map" at bounding box center [268, 143] width 536 height 248
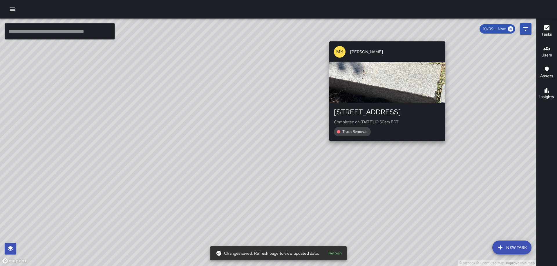
click at [447, 38] on div "© Mapbox © OpenStreetMap Improve this map MS Mekhi Smith 201 Q Street Northeast…" at bounding box center [268, 143] width 536 height 248
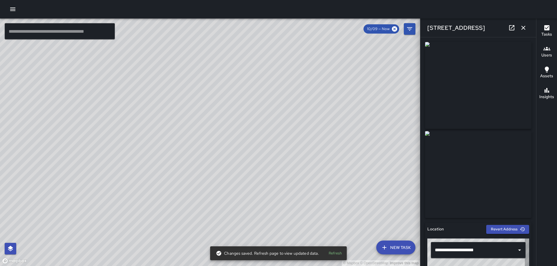
type input "**********"
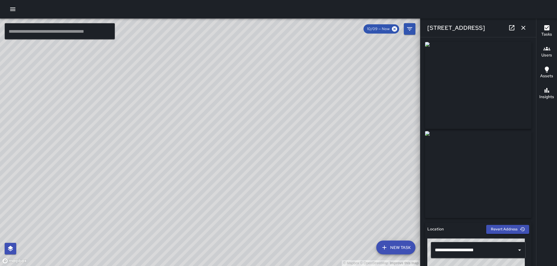
click at [525, 28] on icon "button" at bounding box center [523, 27] width 7 height 7
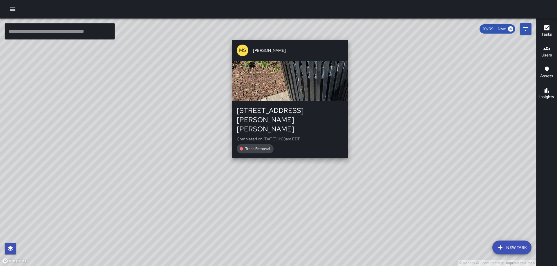
click at [347, 36] on div "© Mapbox © OpenStreetMap Improve this map MS Mekhi Smith 227 Harry Thomas Way N…" at bounding box center [268, 143] width 536 height 248
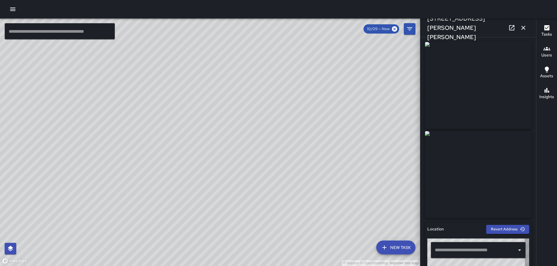
type input "**********"
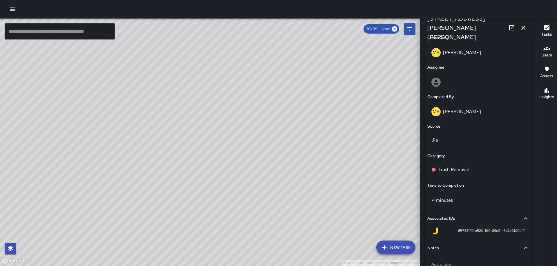
scroll to position [352, 0]
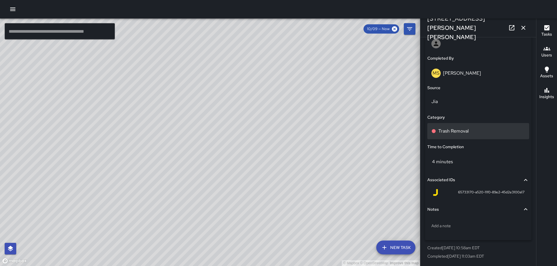
click at [466, 124] on div "Trash Removal" at bounding box center [478, 131] width 102 height 16
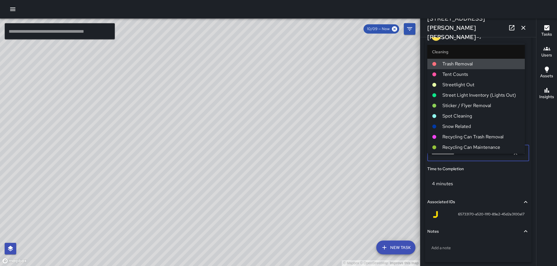
scroll to position [265, 0]
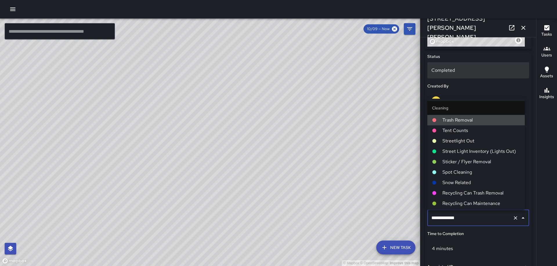
click at [464, 70] on p "Completed" at bounding box center [478, 70] width 94 height 7
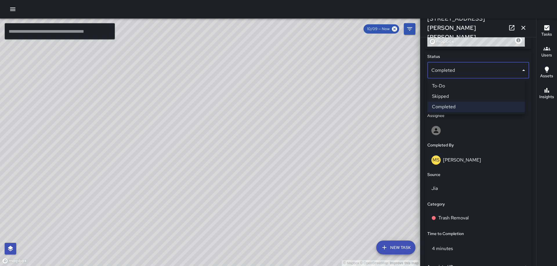
click at [456, 94] on li "Skipped" at bounding box center [475, 96] width 97 height 10
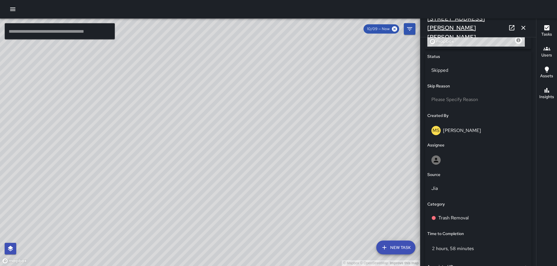
scroll to position [627, 0]
click at [523, 26] on icon "button" at bounding box center [523, 27] width 7 height 7
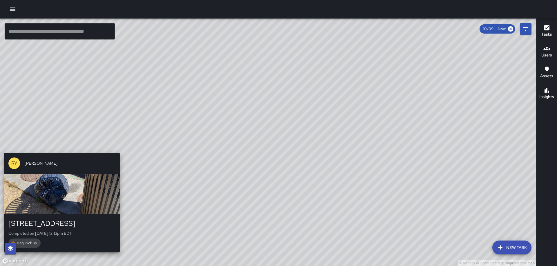
click at [60, 149] on div "© Mapbox © OpenStreetMap Improve this map RY Richard Young 147 Quincy Place Nor…" at bounding box center [268, 143] width 536 height 248
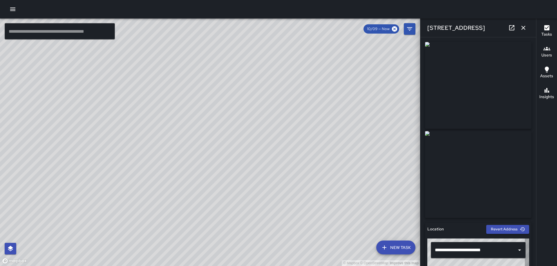
type input "**********"
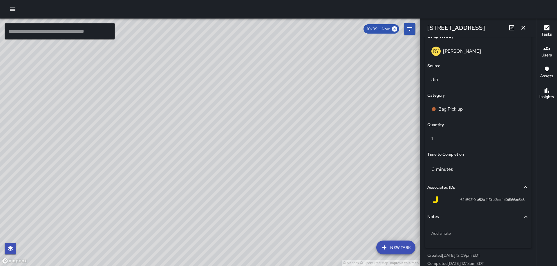
scroll to position [381, 0]
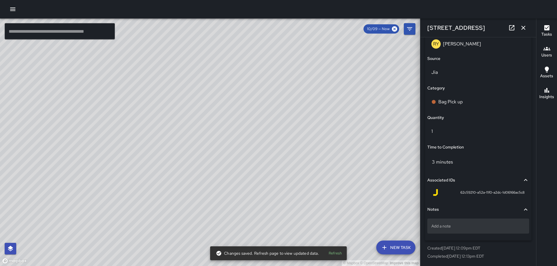
click at [467, 231] on div "Add a note" at bounding box center [478, 226] width 102 height 15
type textarea "*****"
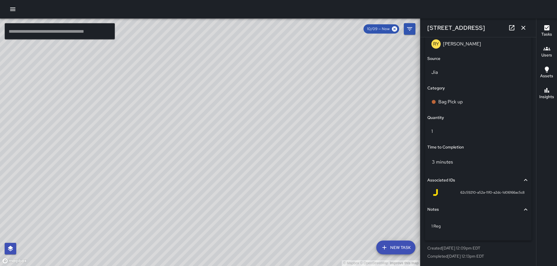
click at [521, 28] on icon "button" at bounding box center [523, 27] width 7 height 7
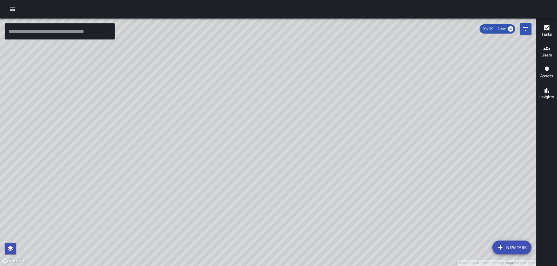
scroll to position [1186, 0]
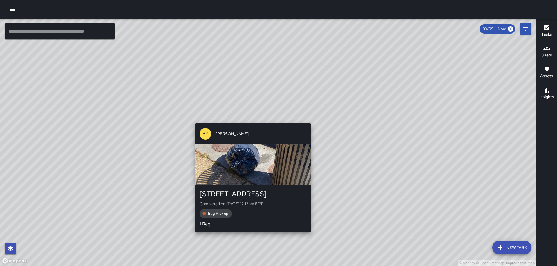
click at [251, 120] on div "© Mapbox © OpenStreetMap Improve this map RY Richard Young 147 Quincy Place Nor…" at bounding box center [268, 143] width 536 height 248
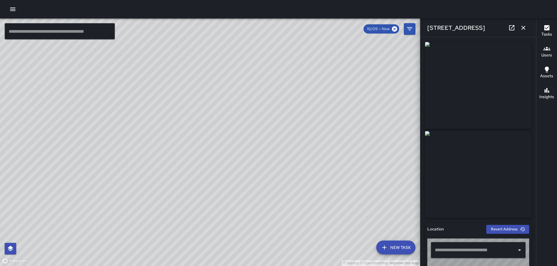
type input "**********"
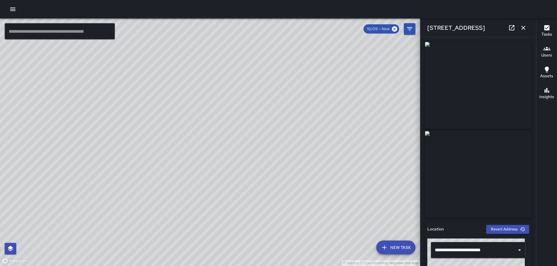
click at [523, 26] on icon "button" at bounding box center [523, 27] width 7 height 7
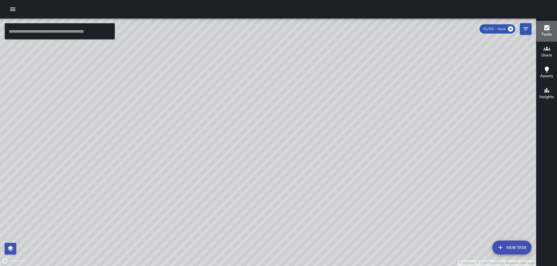
click at [541, 29] on button "Tasks" at bounding box center [546, 31] width 21 height 21
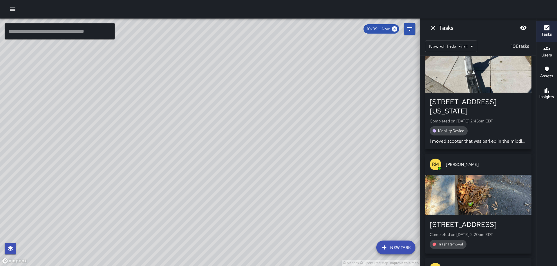
scroll to position [58, 0]
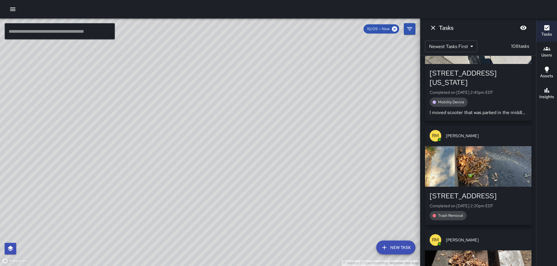
click at [478, 171] on div "button" at bounding box center [478, 166] width 106 height 41
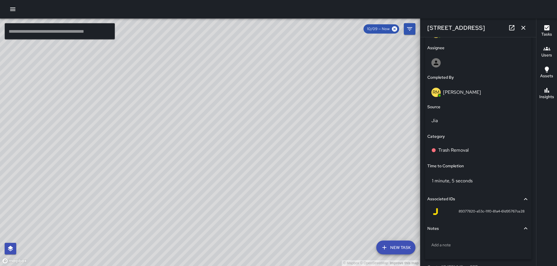
scroll to position [344, 0]
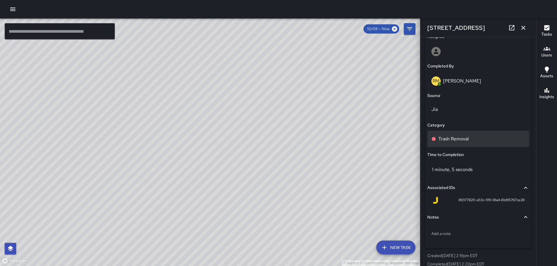
click at [465, 143] on div "Trash Removal" at bounding box center [478, 139] width 102 height 16
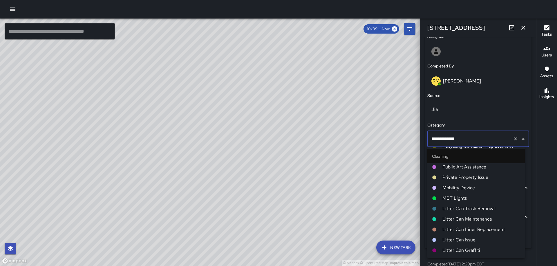
scroll to position [145, 0]
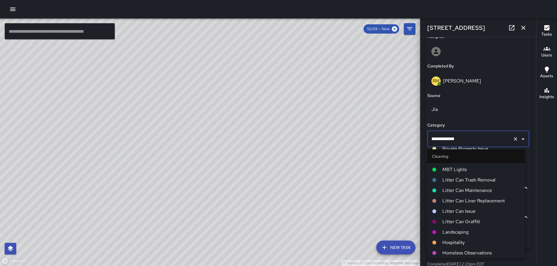
click at [456, 230] on span "Landscaping" at bounding box center [481, 232] width 78 height 7
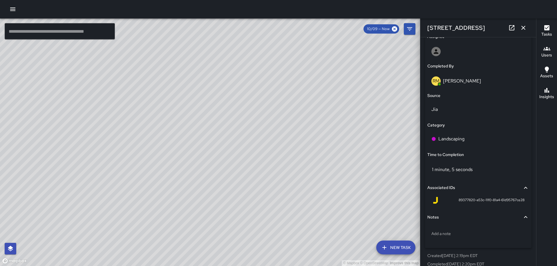
click at [520, 27] on icon "button" at bounding box center [523, 27] width 7 height 7
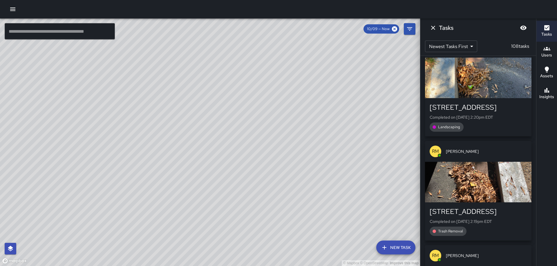
scroll to position [174, 0]
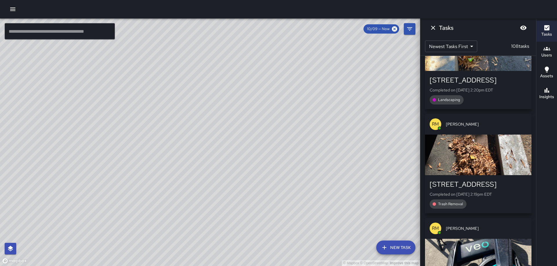
click at [471, 159] on div "button" at bounding box center [478, 155] width 106 height 41
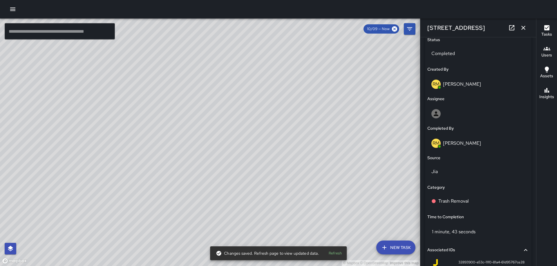
scroll to position [352, 0]
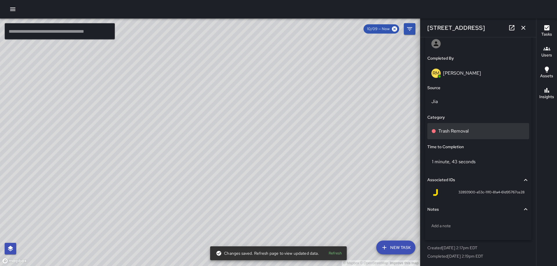
click at [453, 130] on p "Trash Removal" at bounding box center [453, 131] width 30 height 7
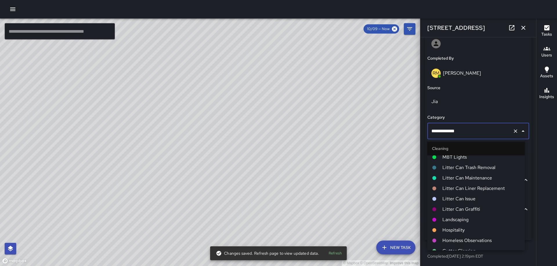
scroll to position [174, 0]
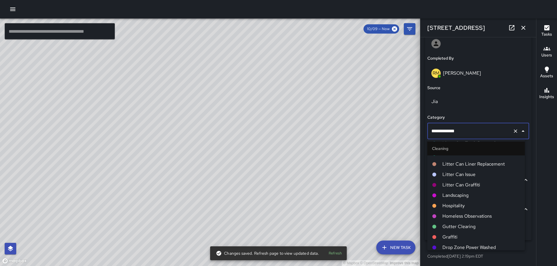
click at [456, 197] on span "Landscaping" at bounding box center [481, 195] width 78 height 7
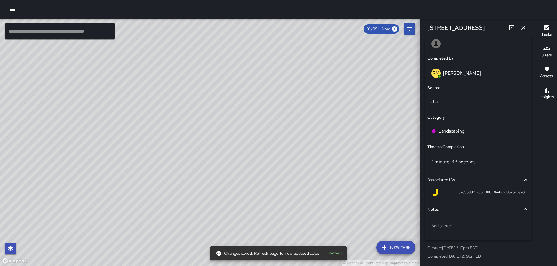
click at [523, 28] on icon "button" at bounding box center [523, 28] width 4 height 4
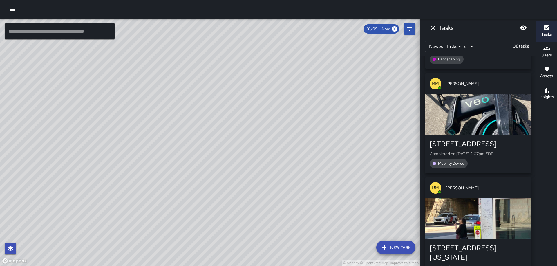
scroll to position [377, 0]
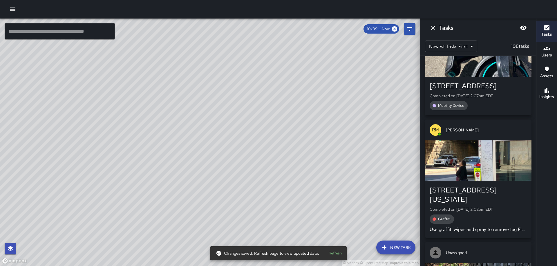
click at [479, 162] on div "button" at bounding box center [478, 161] width 106 height 41
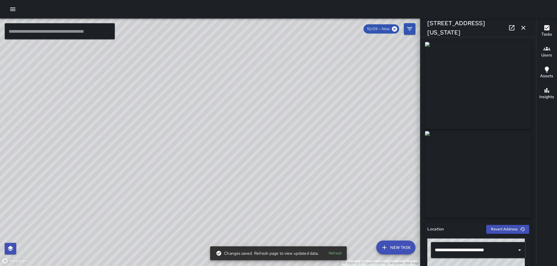
click at [524, 27] on icon "button" at bounding box center [523, 27] width 7 height 7
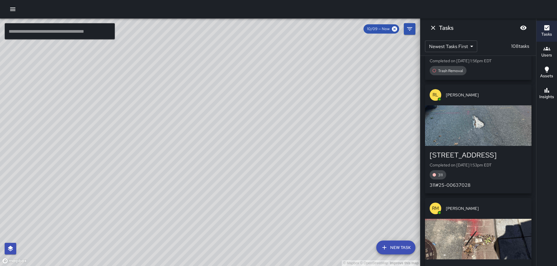
scroll to position [725, 0]
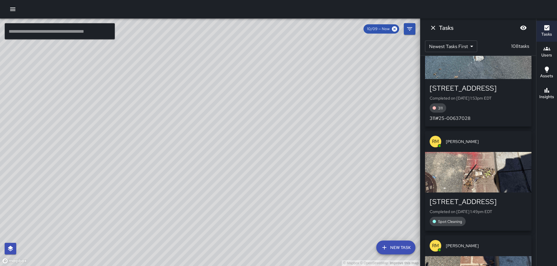
click at [482, 165] on div "button" at bounding box center [478, 172] width 106 height 41
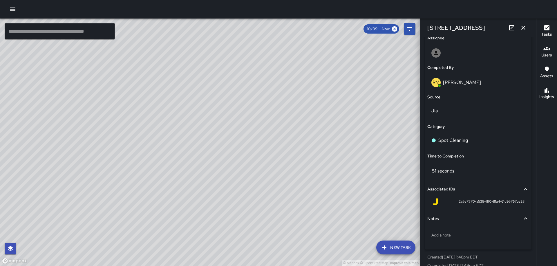
scroll to position [335, 0]
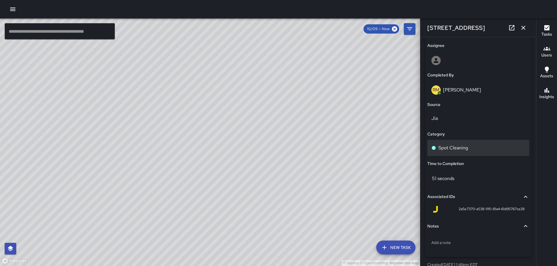
click at [470, 151] on div "Spot Cleaning" at bounding box center [478, 148] width 94 height 7
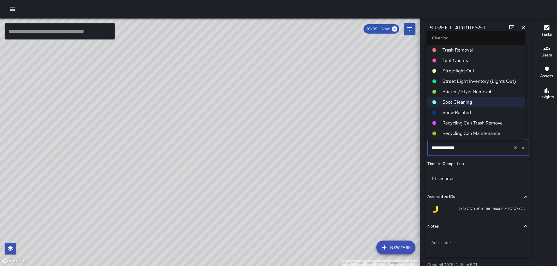
click at [469, 53] on span "Trash Removal" at bounding box center [481, 50] width 78 height 7
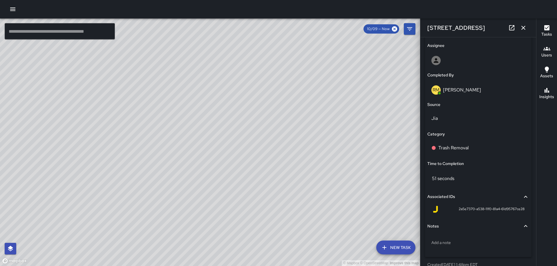
click at [524, 25] on icon "button" at bounding box center [523, 27] width 7 height 7
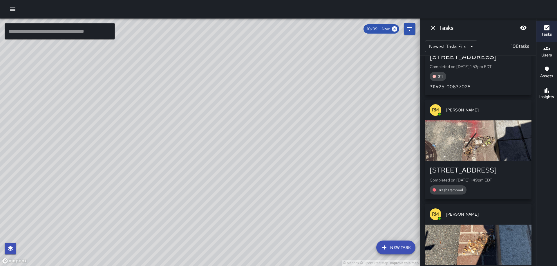
scroll to position [841, 0]
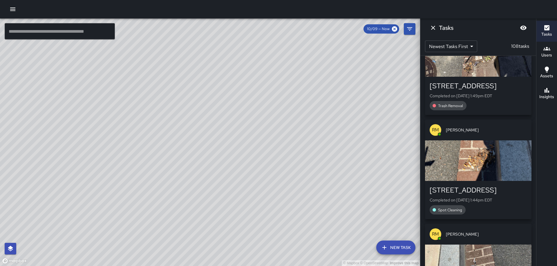
click at [482, 149] on div "button" at bounding box center [478, 161] width 106 height 41
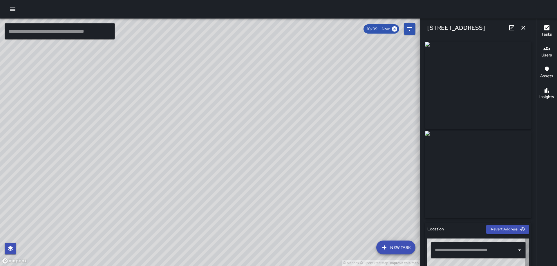
type input "**********"
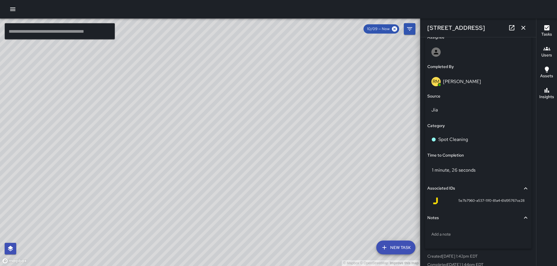
scroll to position [352, 0]
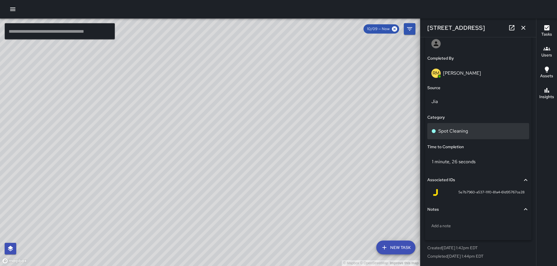
click at [466, 129] on p "Spot Cleaning" at bounding box center [453, 131] width 30 height 7
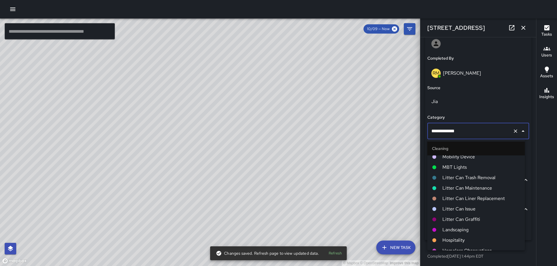
scroll to position [145, 0]
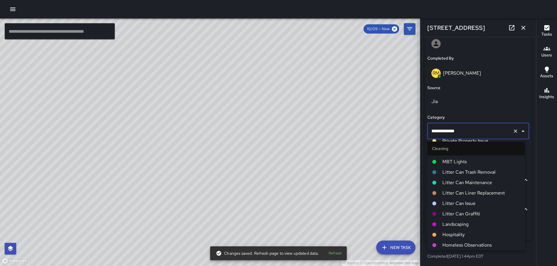
click at [455, 224] on span "Landscaping" at bounding box center [481, 224] width 78 height 7
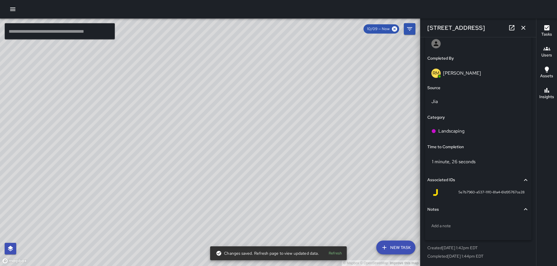
click at [521, 27] on icon "button" at bounding box center [523, 27] width 7 height 7
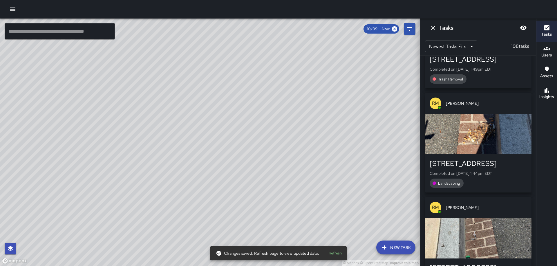
scroll to position [928, 0]
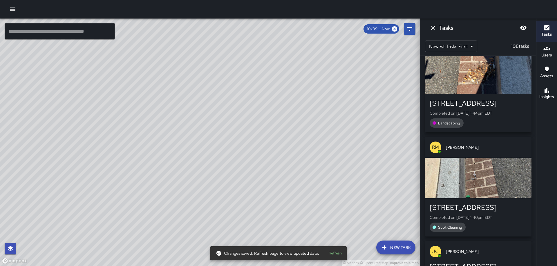
click at [483, 175] on div "button" at bounding box center [478, 178] width 106 height 41
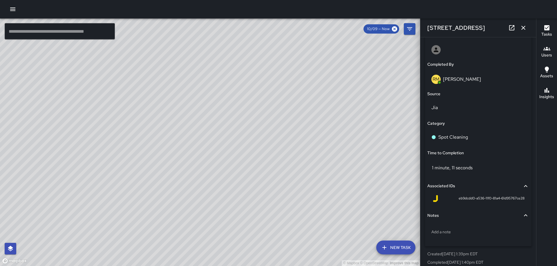
scroll to position [352, 0]
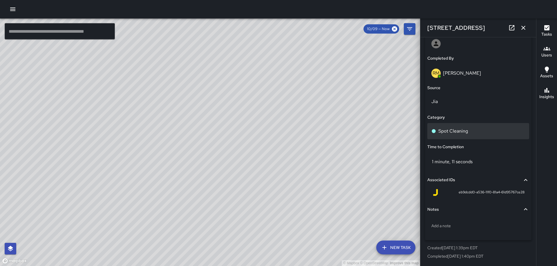
click at [460, 131] on p "Spot Cleaning" at bounding box center [453, 131] width 30 height 7
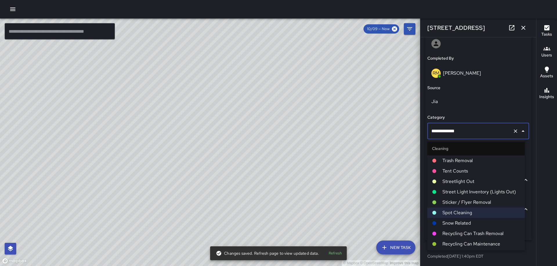
click at [461, 161] on span "Trash Removal" at bounding box center [481, 160] width 78 height 7
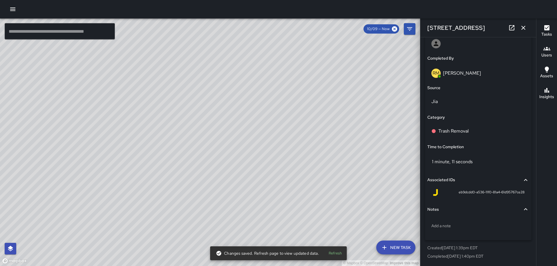
click at [520, 29] on icon "button" at bounding box center [523, 27] width 7 height 7
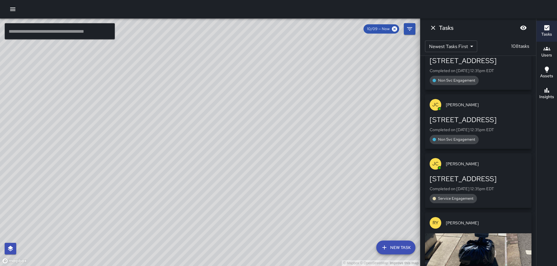
scroll to position [2145, 0]
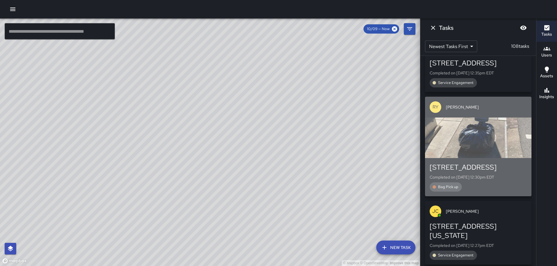
click at [483, 158] on div "button" at bounding box center [478, 138] width 106 height 41
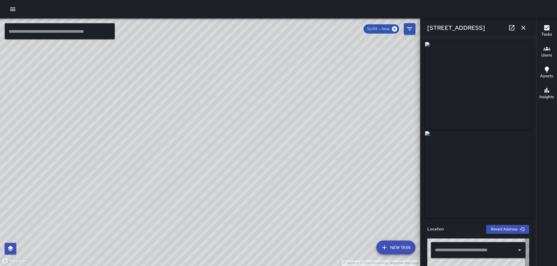
type input "**********"
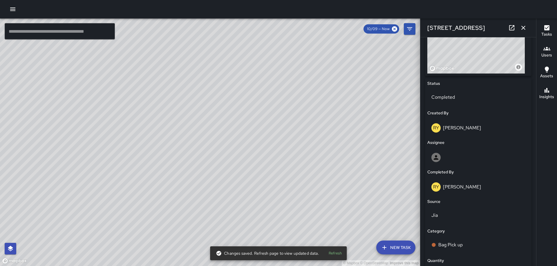
scroll to position [381, 0]
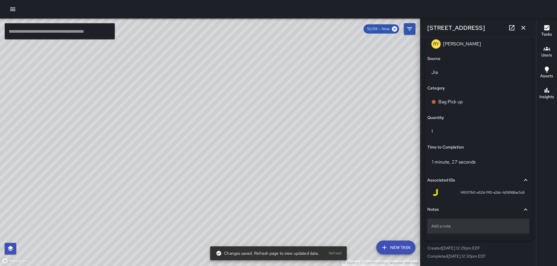
click at [455, 231] on div "Add a note" at bounding box center [478, 226] width 102 height 15
type textarea "*****"
click at [522, 28] on icon "button" at bounding box center [523, 28] width 4 height 4
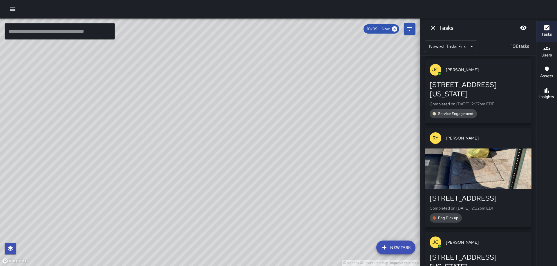
scroll to position [2377, 0]
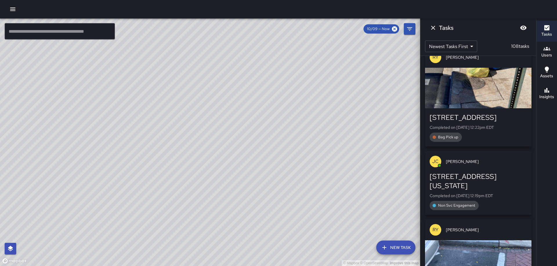
click at [491, 108] on div "button" at bounding box center [478, 88] width 106 height 41
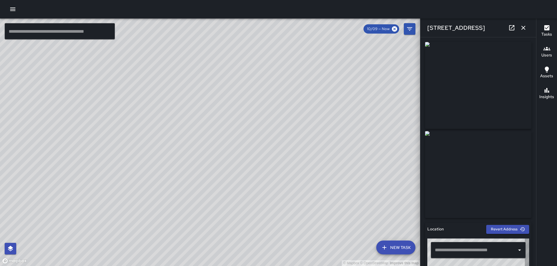
type input "**********"
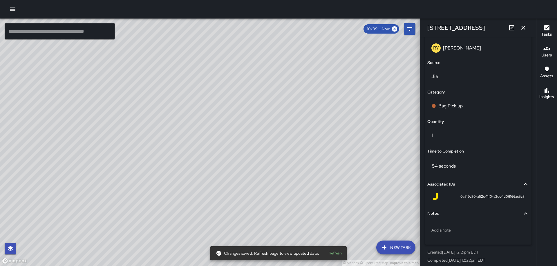
scroll to position [381, 0]
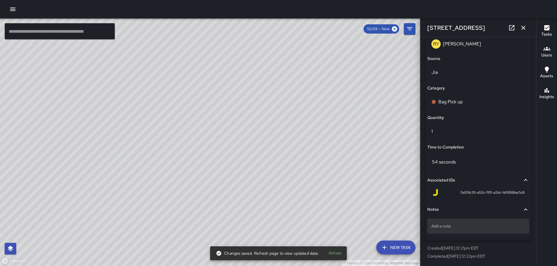
click at [453, 225] on p "Add a note" at bounding box center [478, 227] width 94 height 6
type textarea "*****"
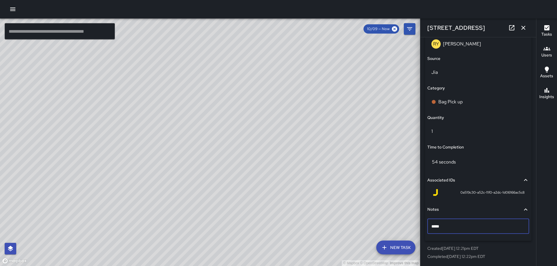
click at [524, 29] on icon "button" at bounding box center [523, 28] width 4 height 4
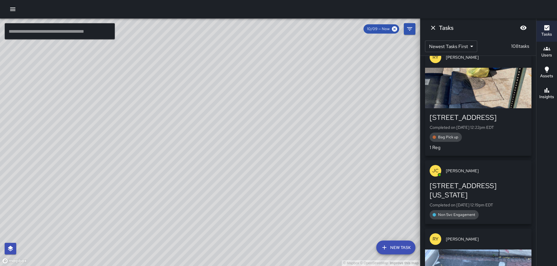
click at [494, 108] on div "button" at bounding box center [478, 88] width 106 height 41
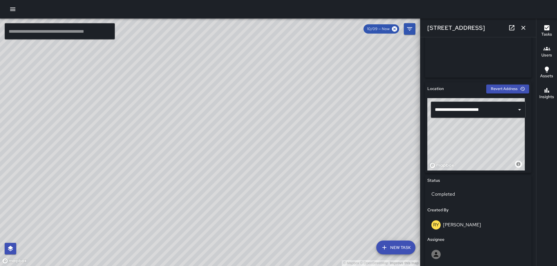
scroll to position [156, 0]
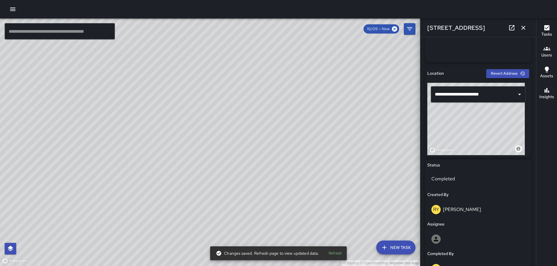
drag, startPoint x: 486, startPoint y: 137, endPoint x: 486, endPoint y: 141, distance: 3.5
click at [486, 141] on div "© Mapbox © OpenStreetMap Improve this map" at bounding box center [475, 119] width 97 height 72
drag, startPoint x: 487, startPoint y: 135, endPoint x: 486, endPoint y: 138, distance: 3.4
click at [486, 138] on div "© Mapbox © OpenStreetMap Improve this map" at bounding box center [475, 119] width 97 height 72
type input "**********"
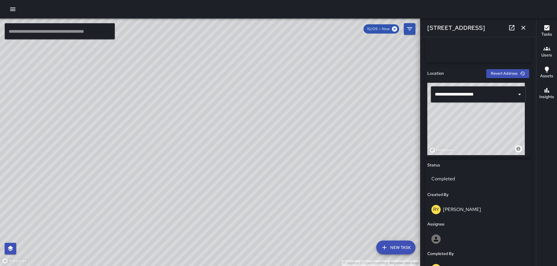
drag, startPoint x: 494, startPoint y: 124, endPoint x: 491, endPoint y: 122, distance: 3.5
click at [491, 122] on div "© Mapbox © OpenStreetMap Improve this map" at bounding box center [475, 119] width 97 height 72
click at [521, 29] on icon "button" at bounding box center [523, 27] width 7 height 7
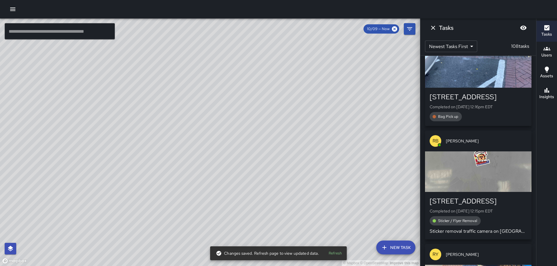
scroll to position [2580, 0]
click at [491, 88] on div "button" at bounding box center [478, 67] width 106 height 41
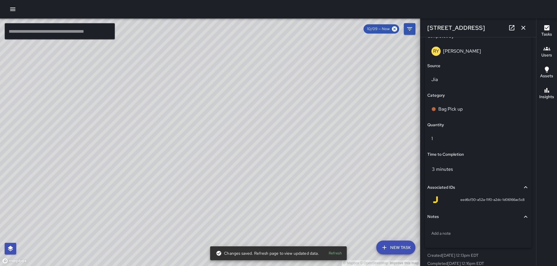
scroll to position [381, 0]
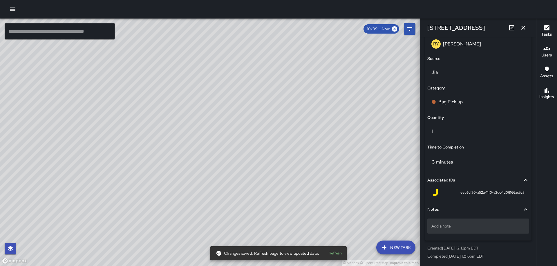
click at [469, 227] on p "Add a note" at bounding box center [478, 227] width 94 height 6
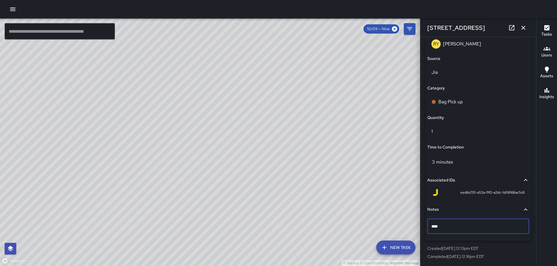
type textarea "*****"
click at [525, 30] on icon "button" at bounding box center [523, 27] width 7 height 7
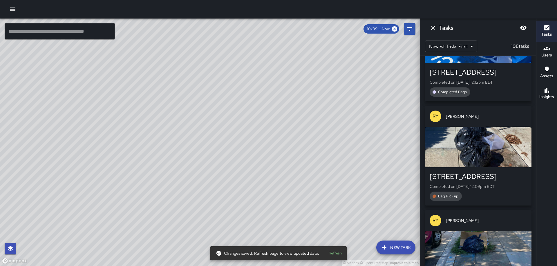
scroll to position [3015, 0]
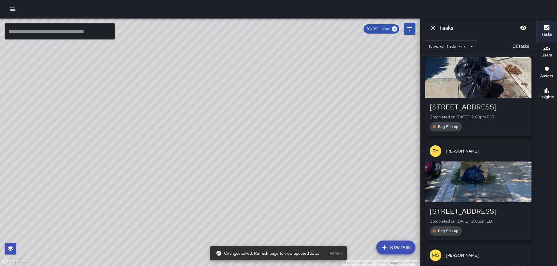
click at [482, 98] on div "button" at bounding box center [478, 77] width 106 height 41
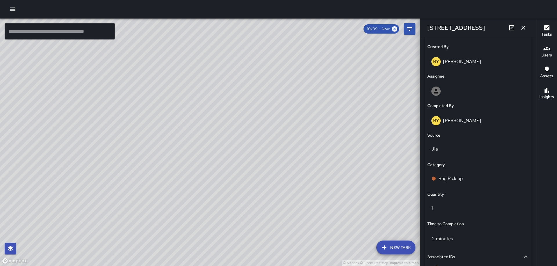
scroll to position [381, 0]
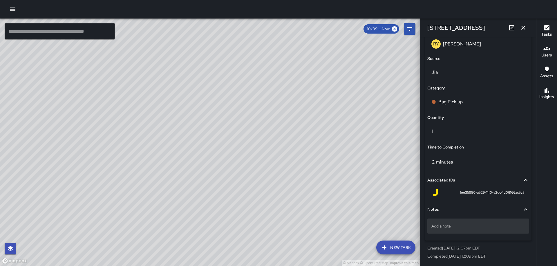
click at [444, 224] on p "Add a note" at bounding box center [478, 227] width 94 height 6
type textarea "*****"
click at [522, 27] on icon "button" at bounding box center [523, 28] width 4 height 4
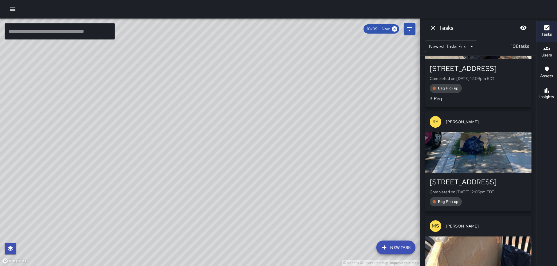
scroll to position [3131, 0]
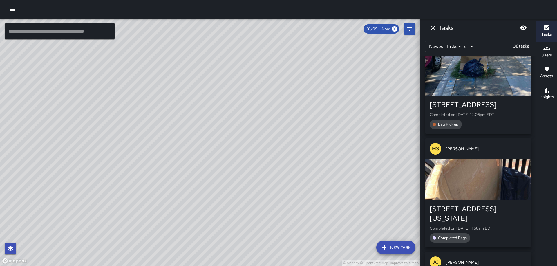
click at [497, 96] on div "button" at bounding box center [478, 75] width 106 height 41
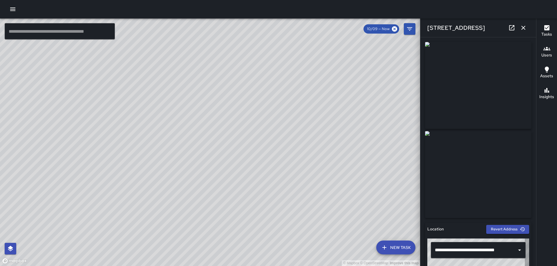
type input "**********"
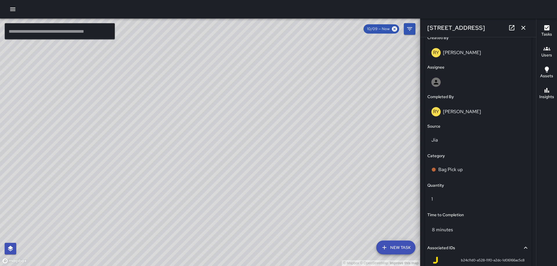
scroll to position [381, 0]
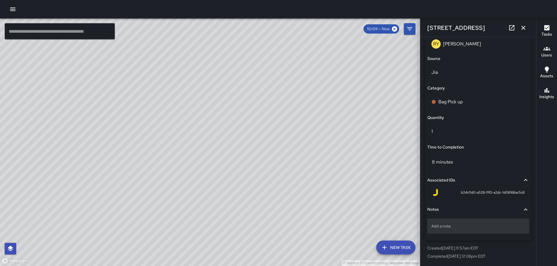
click at [470, 228] on p "Add a note" at bounding box center [478, 227] width 94 height 6
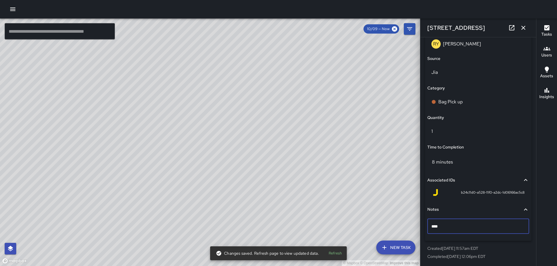
type textarea "*****"
click at [522, 26] on icon "button" at bounding box center [523, 27] width 7 height 7
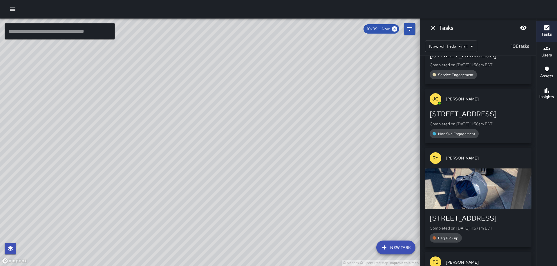
scroll to position [3479, 0]
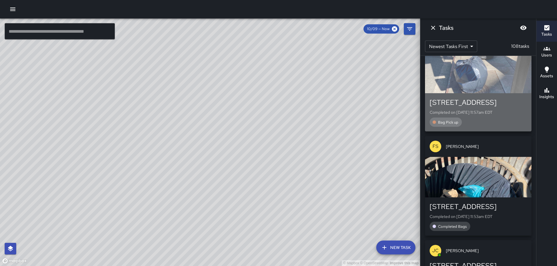
click at [486, 93] on div "button" at bounding box center [478, 73] width 106 height 41
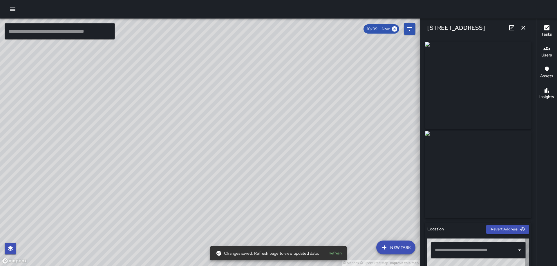
type input "**********"
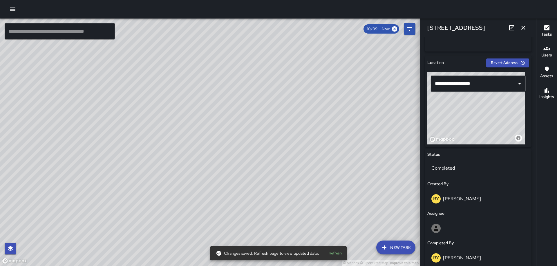
scroll to position [381, 0]
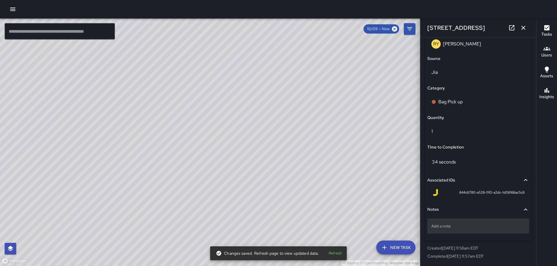
click at [471, 227] on p "Add a note" at bounding box center [478, 227] width 94 height 6
type textarea "*****"
click at [522, 30] on icon "button" at bounding box center [523, 27] width 7 height 7
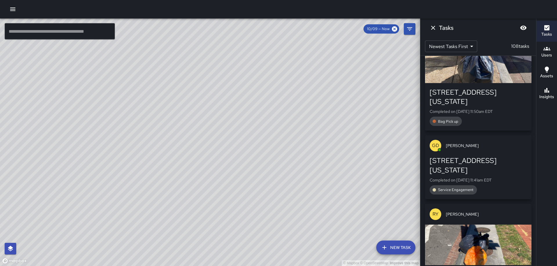
scroll to position [3885, 0]
click at [473, 83] on div "button" at bounding box center [478, 62] width 106 height 41
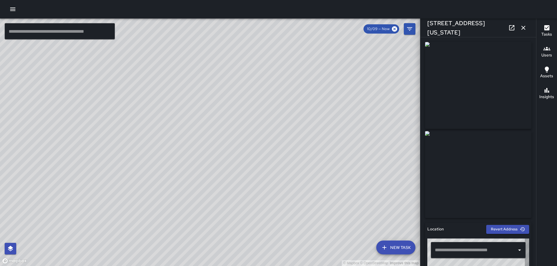
type input "**********"
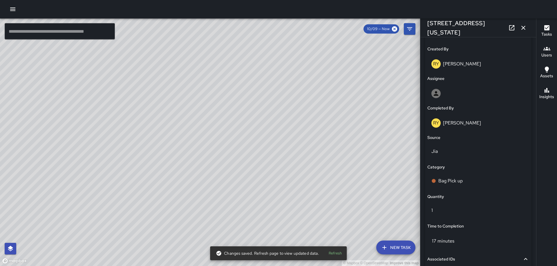
scroll to position [381, 0]
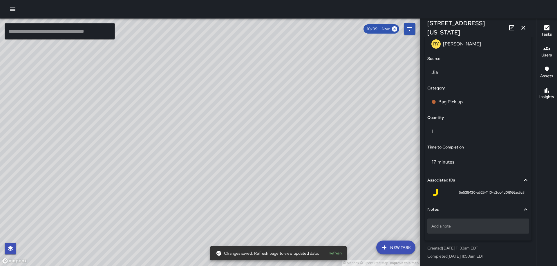
click at [454, 221] on div "Add a note" at bounding box center [478, 226] width 102 height 15
type textarea "*****"
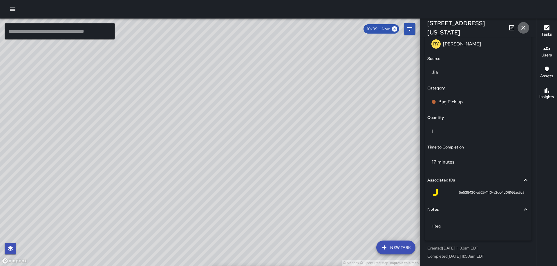
click at [525, 30] on icon "button" at bounding box center [523, 27] width 7 height 7
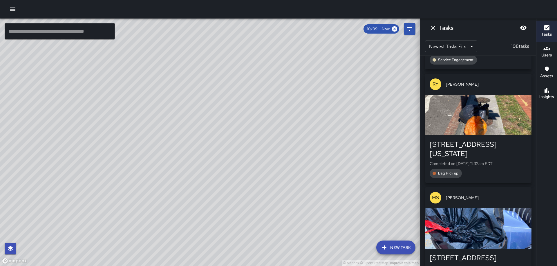
scroll to position [4030, 0]
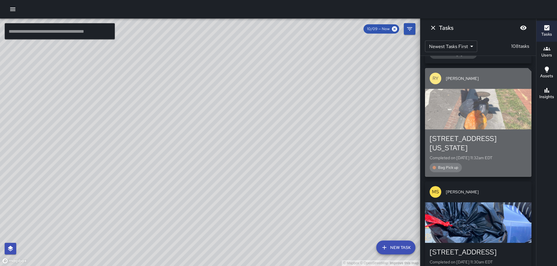
click at [472, 130] on div "button" at bounding box center [478, 109] width 106 height 41
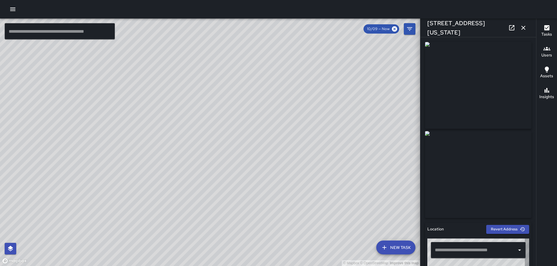
type input "**********"
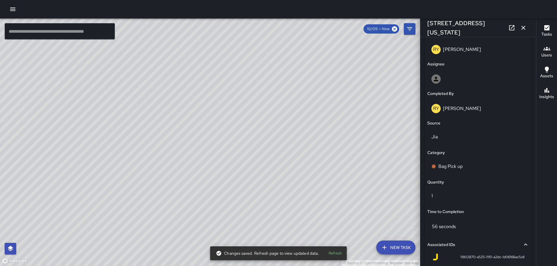
scroll to position [381, 0]
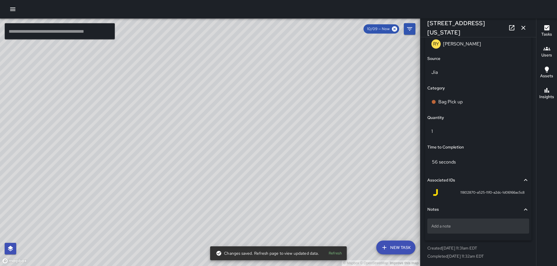
click at [448, 225] on p "Add a note" at bounding box center [478, 227] width 94 height 6
type textarea "**********"
click at [521, 27] on icon "button" at bounding box center [523, 27] width 7 height 7
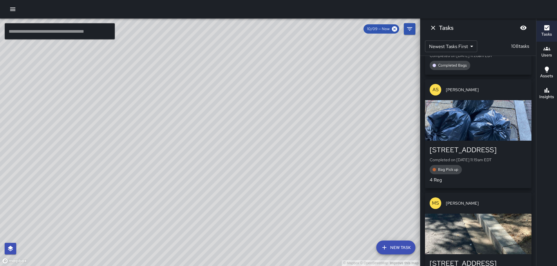
scroll to position [4407, 0]
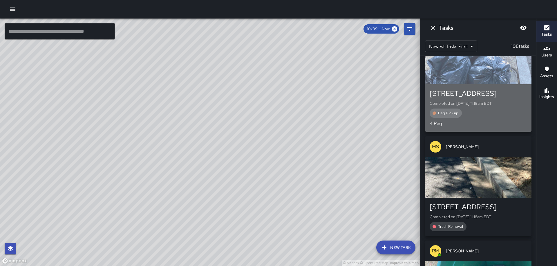
click at [491, 84] on div "button" at bounding box center [478, 64] width 106 height 41
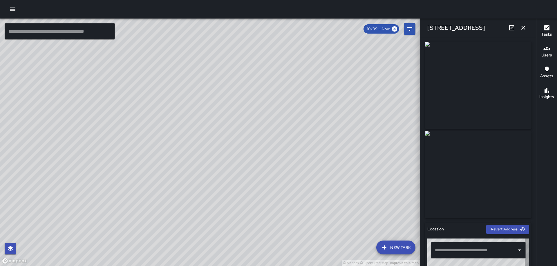
type input "**********"
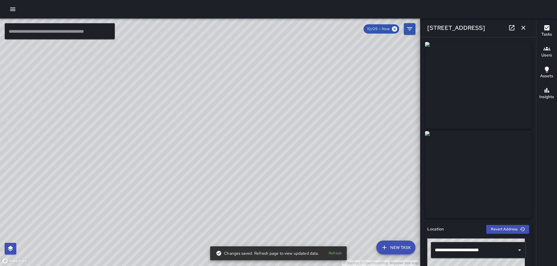
click at [521, 26] on icon "button" at bounding box center [523, 28] width 4 height 4
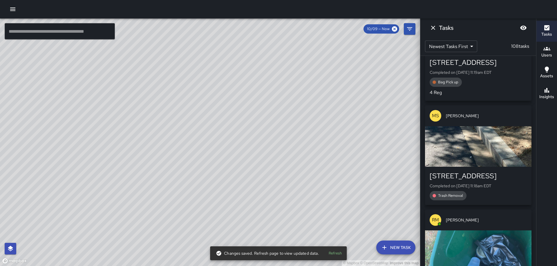
scroll to position [4523, 0]
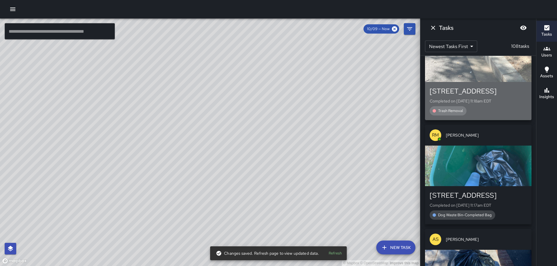
click at [481, 82] on div "button" at bounding box center [478, 61] width 106 height 41
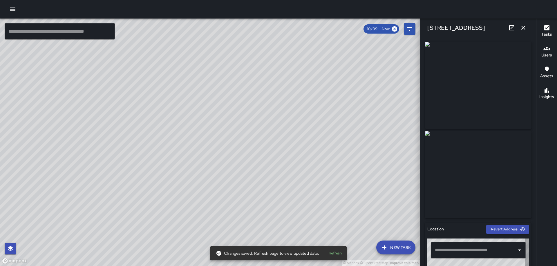
type input "**********"
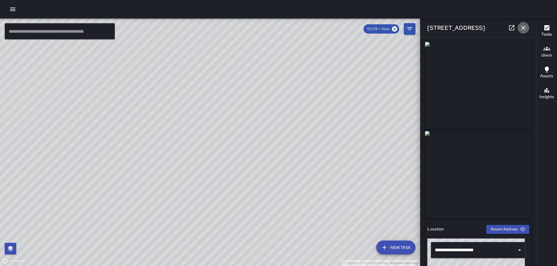
click at [522, 26] on icon "button" at bounding box center [523, 27] width 7 height 7
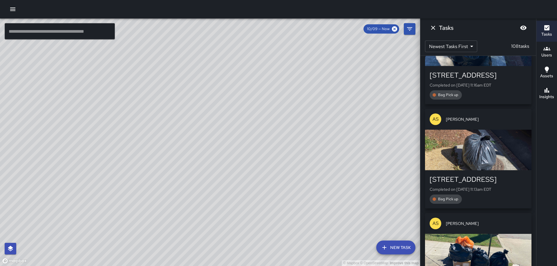
scroll to position [4755, 0]
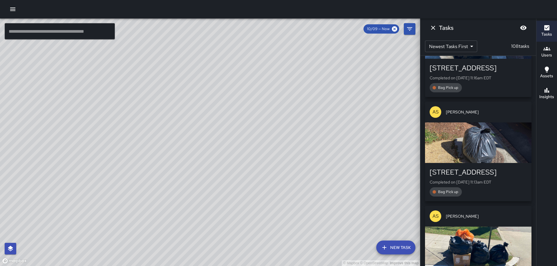
click at [460, 59] on div "button" at bounding box center [478, 38] width 106 height 41
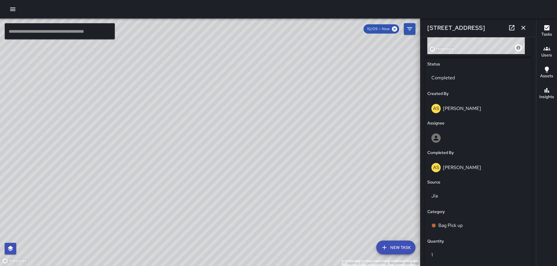
scroll to position [381, 0]
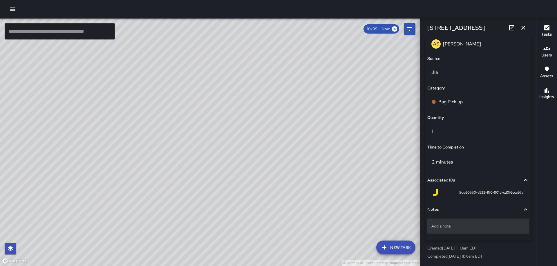
click at [489, 228] on p "Add a note" at bounding box center [478, 227] width 94 height 6
type textarea "*****"
click at [525, 25] on icon "button" at bounding box center [523, 27] width 7 height 7
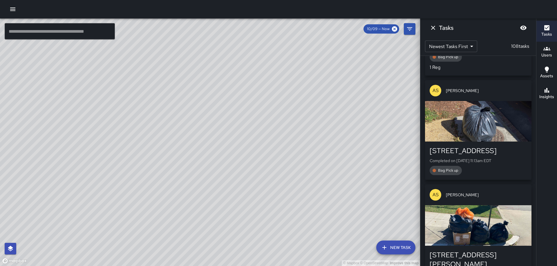
scroll to position [4842, 0]
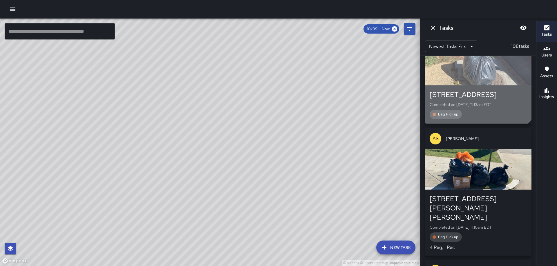
click at [471, 86] on div "button" at bounding box center [478, 65] width 106 height 41
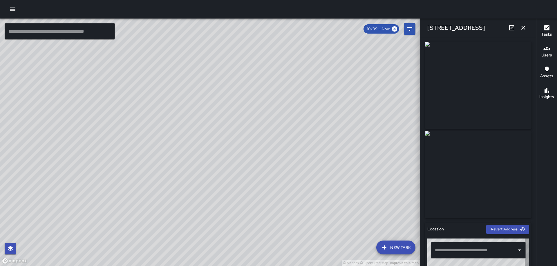
type input "**********"
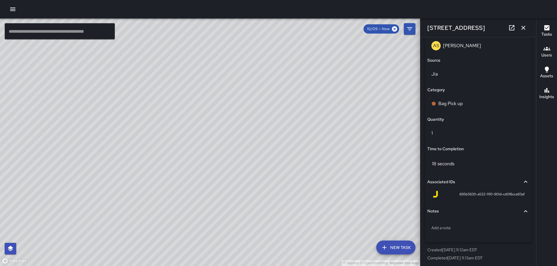
scroll to position [381, 0]
click at [461, 224] on p "Add a note" at bounding box center [478, 227] width 94 height 6
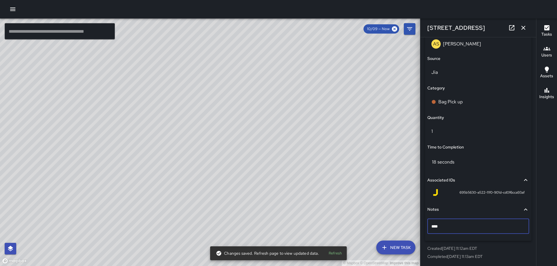
type textarea "*****"
click at [521, 30] on icon "button" at bounding box center [523, 27] width 7 height 7
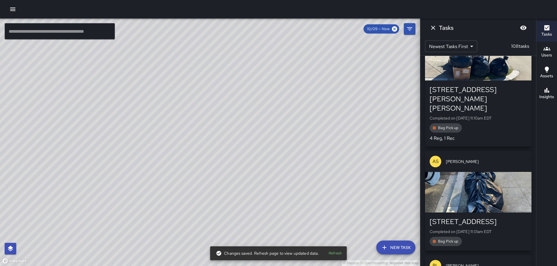
scroll to position [5044, 0]
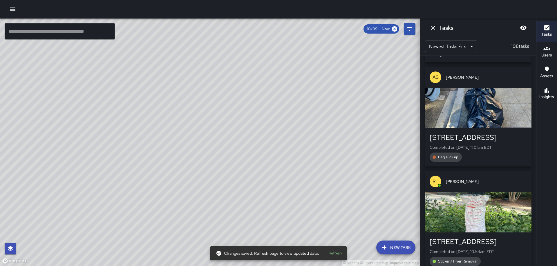
click at [491, 128] on div "button" at bounding box center [478, 108] width 106 height 41
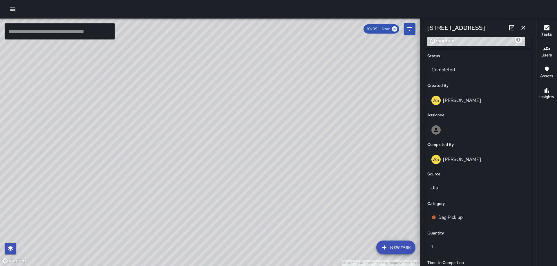
scroll to position [381, 0]
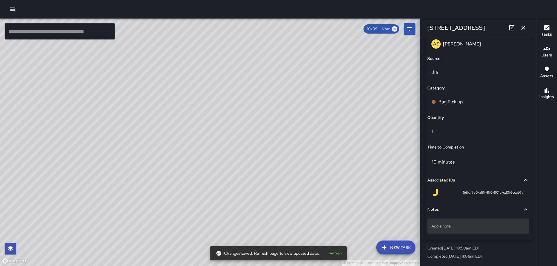
click at [475, 219] on div "Add a note" at bounding box center [478, 228] width 102 height 22
click at [473, 220] on div "Add a note" at bounding box center [478, 226] width 102 height 15
type textarea "*****"
click at [521, 25] on icon "button" at bounding box center [523, 27] width 7 height 7
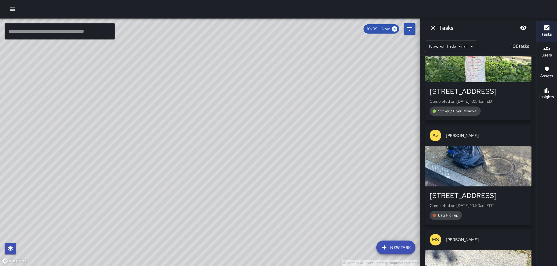
scroll to position [5305, 0]
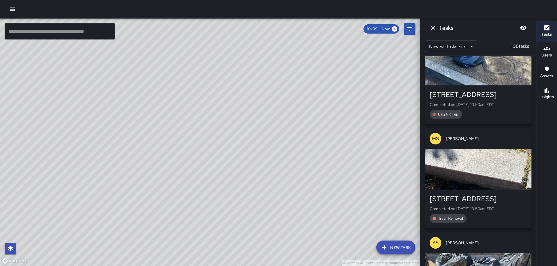
click at [481, 86] on div "button" at bounding box center [478, 65] width 106 height 41
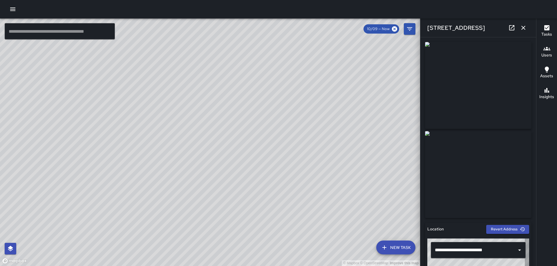
type input "**********"
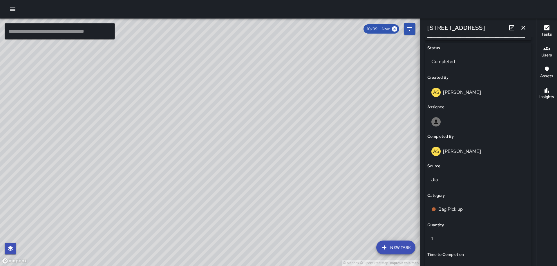
scroll to position [381, 0]
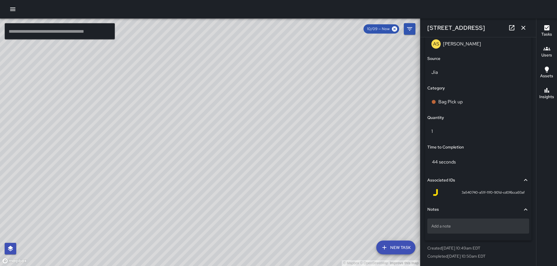
click at [459, 221] on div "Add a note" at bounding box center [478, 226] width 102 height 15
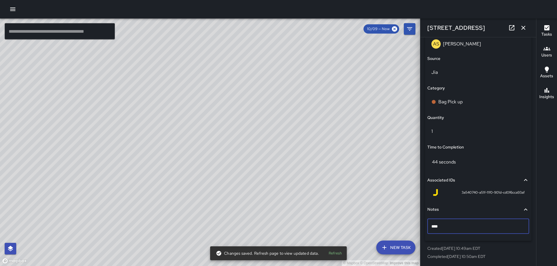
type textarea "*****"
click at [523, 28] on icon "button" at bounding box center [523, 28] width 4 height 4
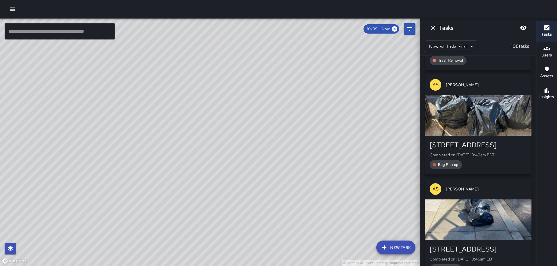
scroll to position [5479, 0]
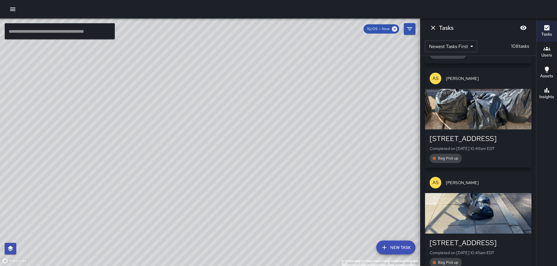
click at [484, 130] on div "button" at bounding box center [478, 109] width 106 height 41
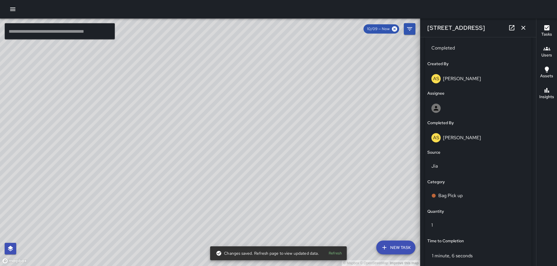
scroll to position [381, 0]
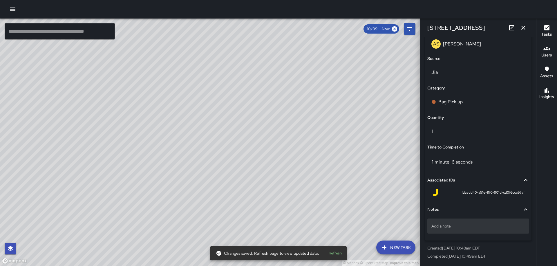
click at [468, 231] on div "Add a note" at bounding box center [478, 226] width 102 height 15
type textarea "*****"
click at [521, 28] on icon "button" at bounding box center [523, 27] width 7 height 7
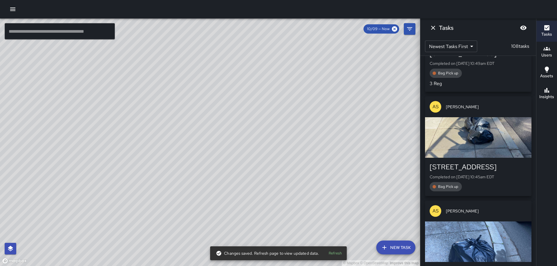
scroll to position [5595, 0]
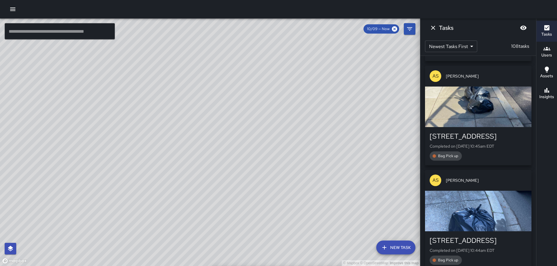
click at [481, 127] on div "button" at bounding box center [478, 107] width 106 height 41
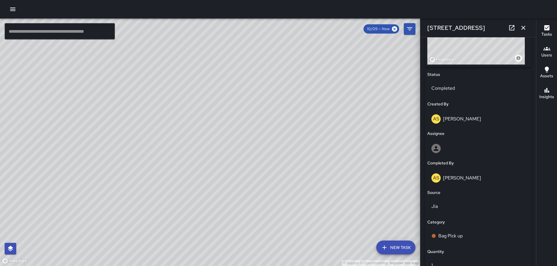
scroll to position [381, 0]
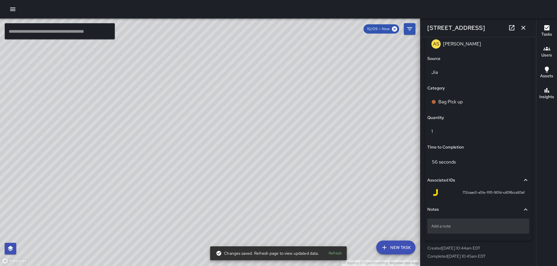
click at [445, 224] on p "Add a note" at bounding box center [478, 227] width 94 height 6
type textarea "*****"
click at [524, 30] on icon "button" at bounding box center [523, 27] width 7 height 7
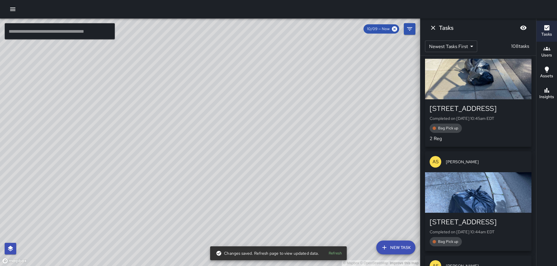
scroll to position [5711, 0]
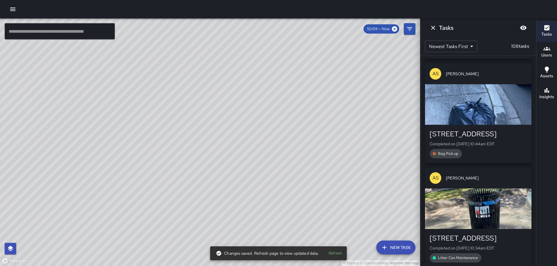
click at [486, 125] on div "button" at bounding box center [478, 104] width 106 height 41
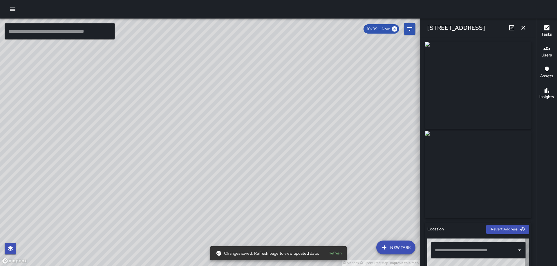
type input "**********"
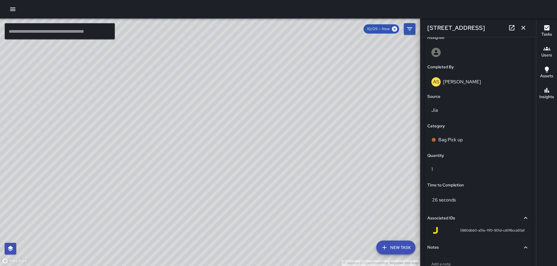
scroll to position [381, 0]
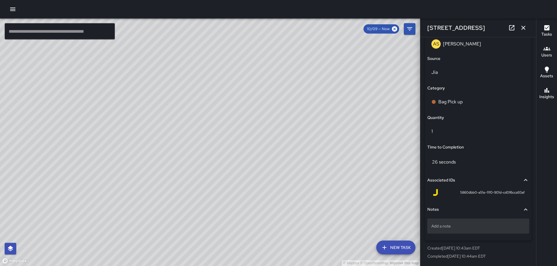
click at [462, 226] on p "Add a note" at bounding box center [478, 227] width 94 height 6
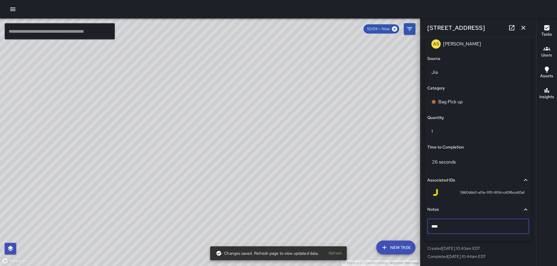
type textarea "*****"
click at [524, 26] on icon "button" at bounding box center [523, 27] width 7 height 7
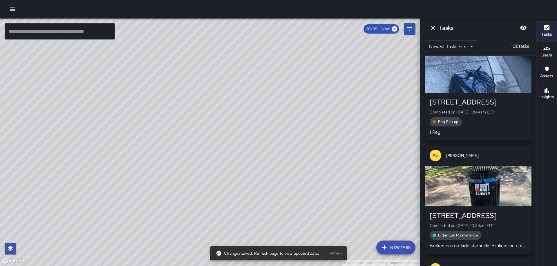
scroll to position [5856, 0]
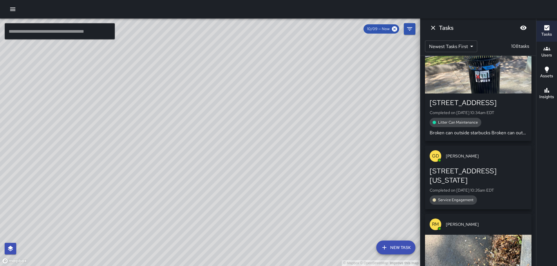
click at [478, 94] on div "button" at bounding box center [478, 73] width 106 height 41
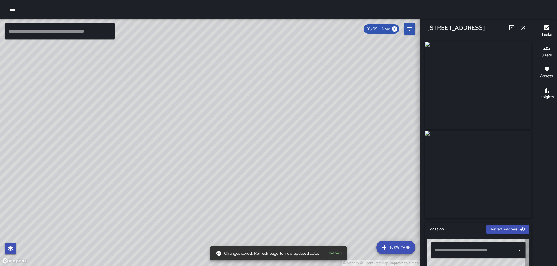
type input "**********"
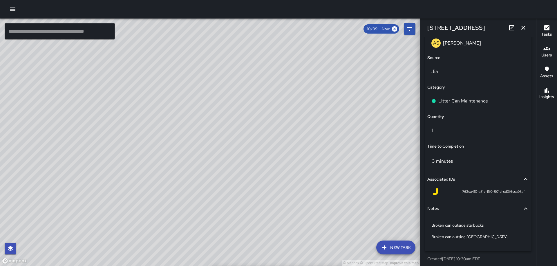
scroll to position [393, 0]
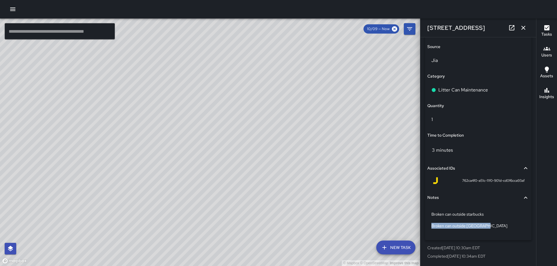
drag, startPoint x: 488, startPoint y: 228, endPoint x: 420, endPoint y: 223, distance: 68.0
click at [422, 226] on div "**********" at bounding box center [478, 151] width 116 height 229
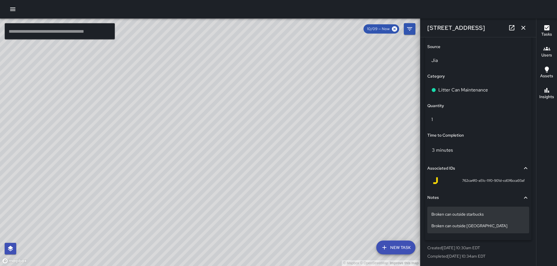
click at [490, 223] on p "Broken can outside starbucks Broken can outside Starbucks" at bounding box center [478, 220] width 94 height 17
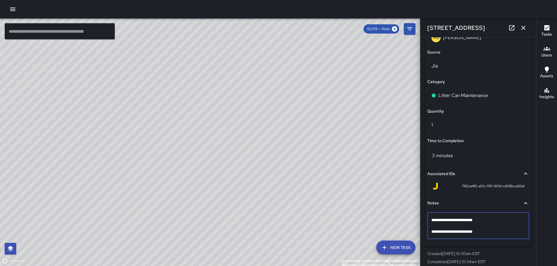
drag, startPoint x: 486, startPoint y: 232, endPoint x: 424, endPoint y: 230, distance: 62.9
type textarea "**********"
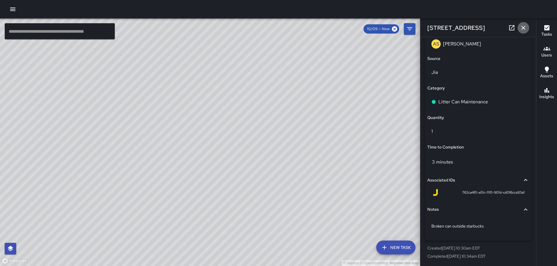
click at [526, 28] on icon "button" at bounding box center [523, 27] width 7 height 7
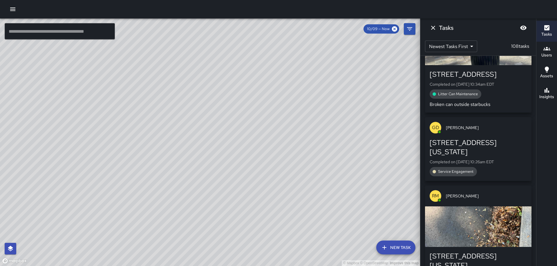
scroll to position [5972, 0]
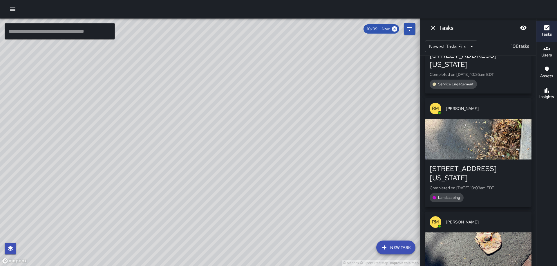
click at [474, 160] on div "button" at bounding box center [478, 139] width 106 height 41
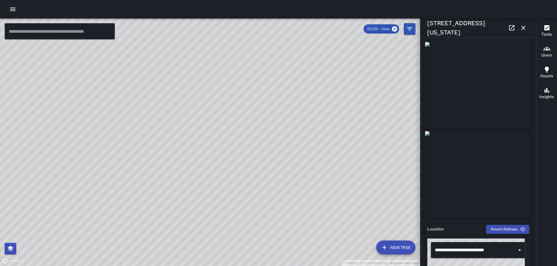
click at [523, 27] on icon "button" at bounding box center [523, 27] width 7 height 7
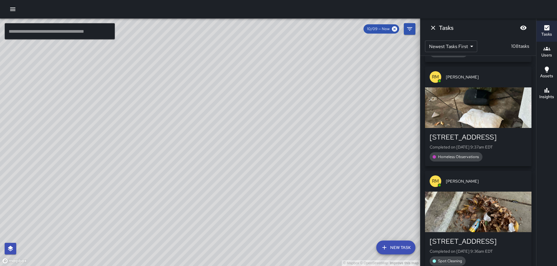
scroll to position [7248, 0]
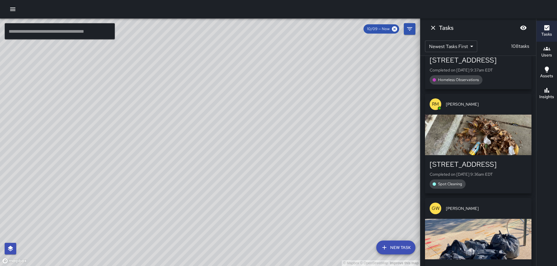
click at [465, 51] on div "button" at bounding box center [478, 30] width 106 height 41
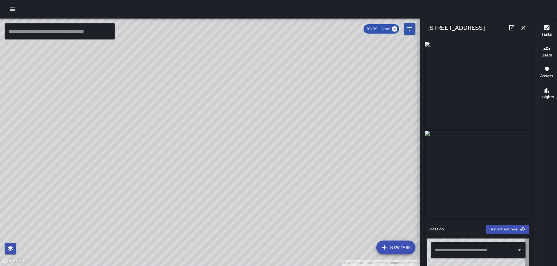
type input "**********"
click at [524, 28] on icon "button" at bounding box center [523, 28] width 4 height 4
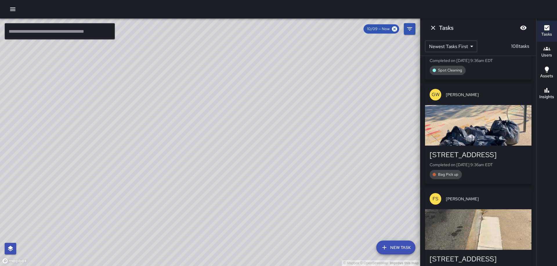
scroll to position [7364, 0]
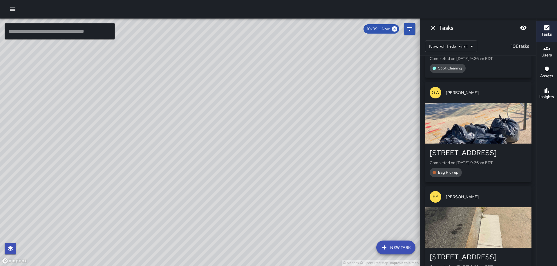
click at [477, 144] on div "button" at bounding box center [478, 123] width 106 height 41
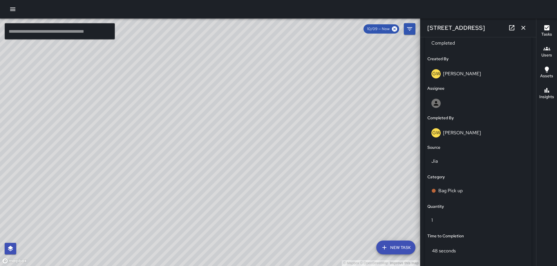
scroll to position [381, 0]
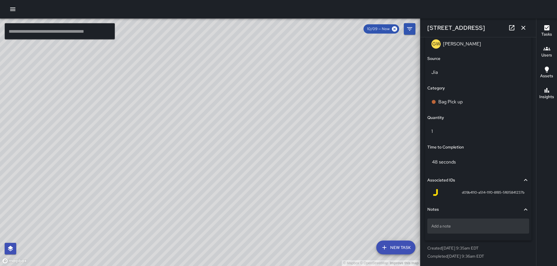
click at [459, 228] on p "Add a note" at bounding box center [478, 227] width 94 height 6
type textarea "*****"
click at [525, 27] on icon "button" at bounding box center [523, 27] width 7 height 7
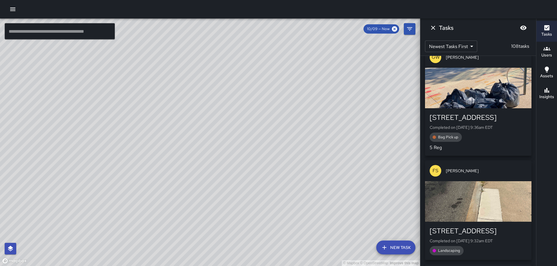
scroll to position [7480, 0]
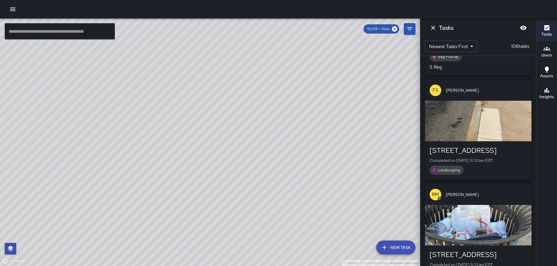
click at [483, 141] on div "button" at bounding box center [478, 121] width 106 height 41
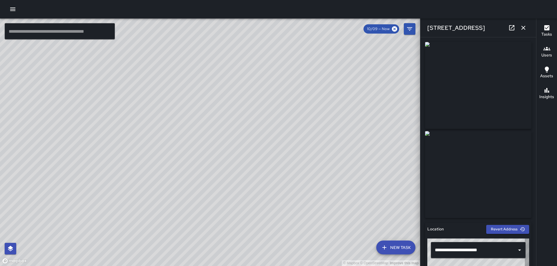
type input "**********"
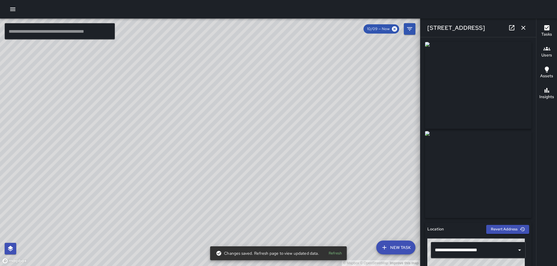
click at [525, 27] on icon "button" at bounding box center [523, 27] width 7 height 7
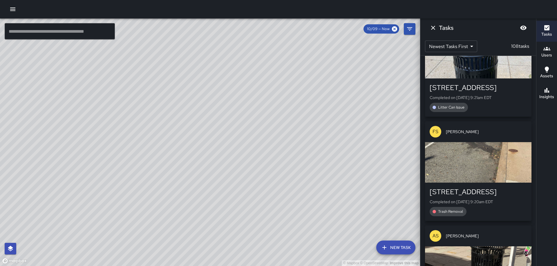
scroll to position [7915, 0]
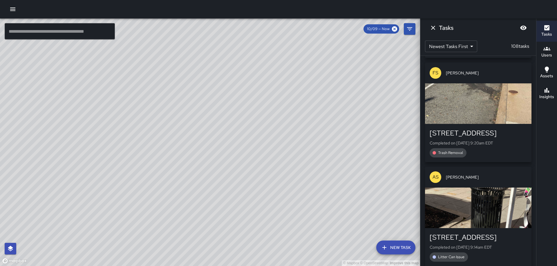
click at [474, 124] on div "button" at bounding box center [478, 103] width 106 height 41
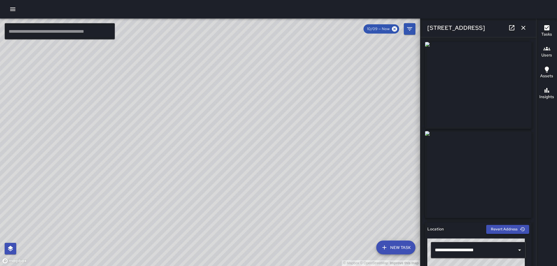
click at [522, 27] on icon "button" at bounding box center [523, 28] width 4 height 4
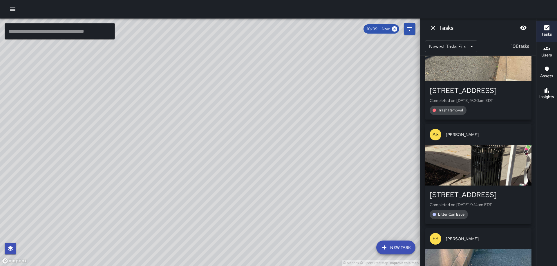
scroll to position [8060, 0]
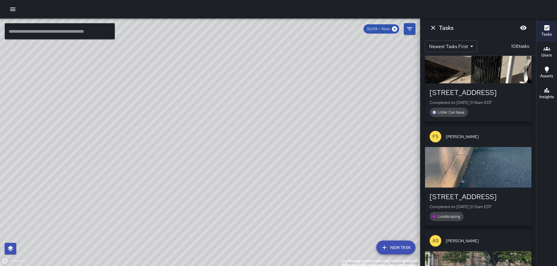
click at [485, 83] on div "button" at bounding box center [478, 63] width 106 height 41
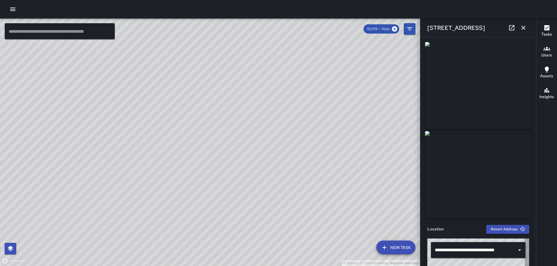
type input "**********"
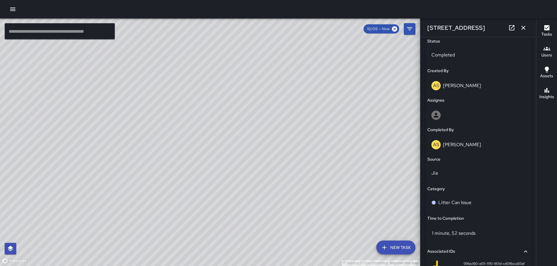
scroll to position [281, 0]
click at [447, 200] on p "Litter Can Issue" at bounding box center [454, 202] width 33 height 7
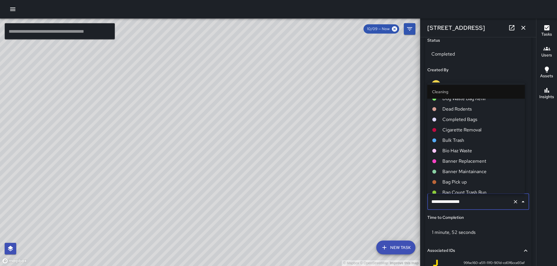
scroll to position [290, 0]
click at [464, 157] on span "Banner Replacement" at bounding box center [481, 158] width 78 height 7
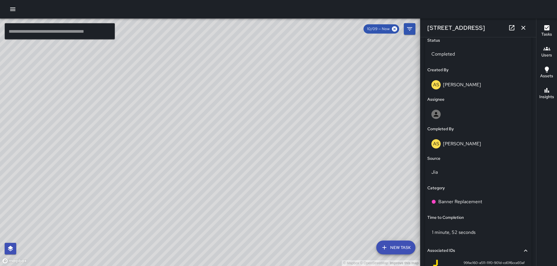
click at [522, 29] on icon "button" at bounding box center [523, 28] width 4 height 4
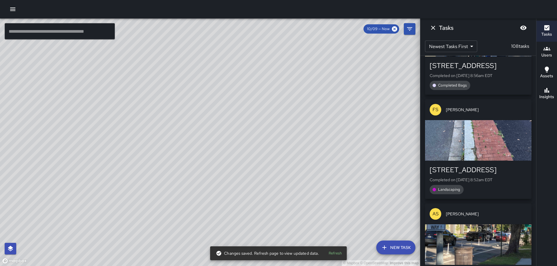
scroll to position [8523, 0]
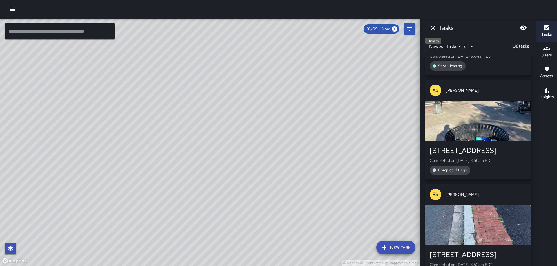
click at [430, 27] on icon "Dismiss" at bounding box center [432, 27] width 7 height 7
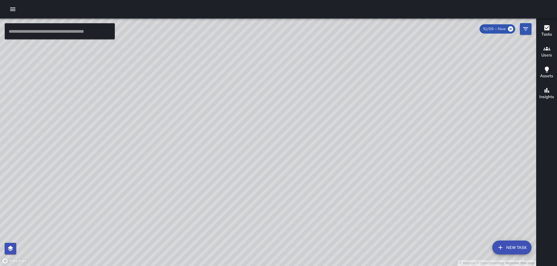
scroll to position [8646, 0]
click at [548, 30] on icon "button" at bounding box center [546, 27] width 5 height 5
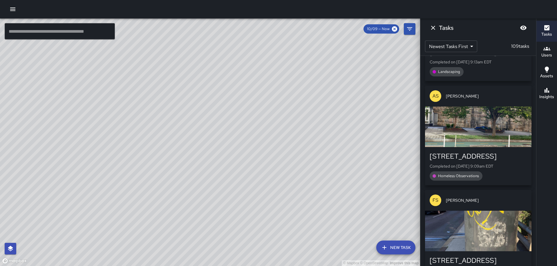
scroll to position [0, 0]
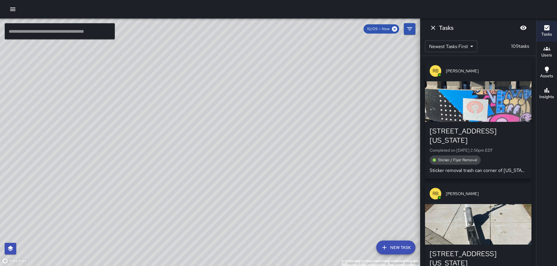
click at [478, 221] on div "button" at bounding box center [478, 224] width 106 height 41
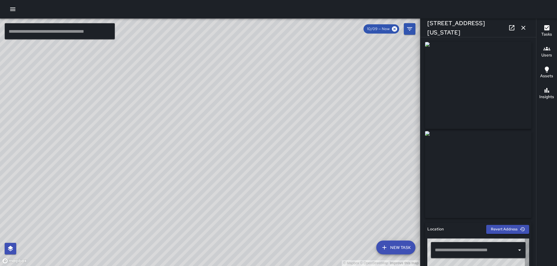
type input "**********"
click at [522, 25] on icon "button" at bounding box center [523, 27] width 7 height 7
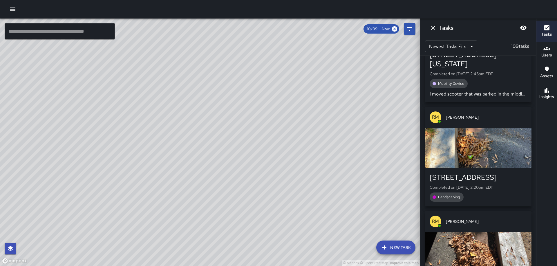
scroll to position [203, 0]
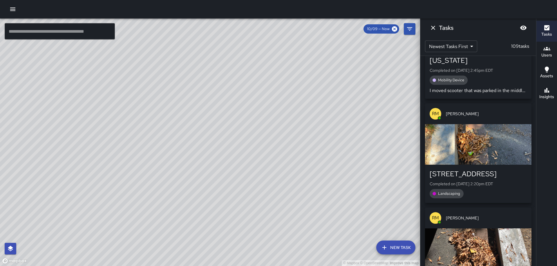
click at [490, 149] on div "button" at bounding box center [478, 144] width 106 height 41
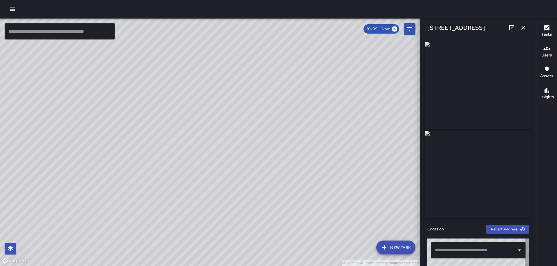
type input "**********"
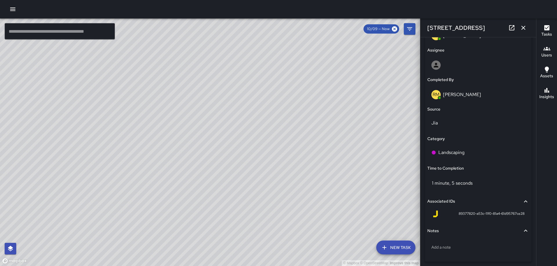
scroll to position [352, 0]
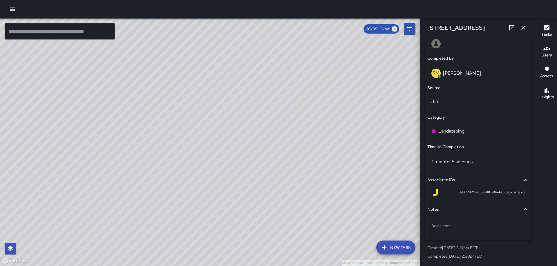
click at [519, 27] on button "button" at bounding box center [523, 28] width 12 height 12
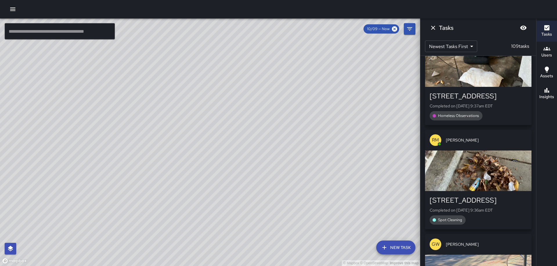
scroll to position [7277, 0]
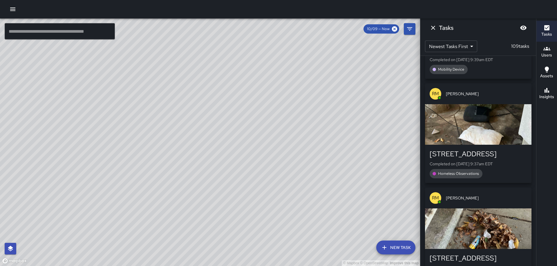
click at [482, 145] on div "button" at bounding box center [478, 124] width 106 height 41
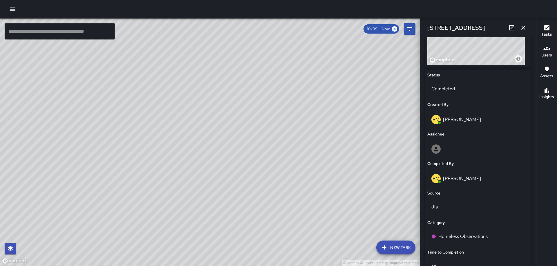
scroll to position [352, 0]
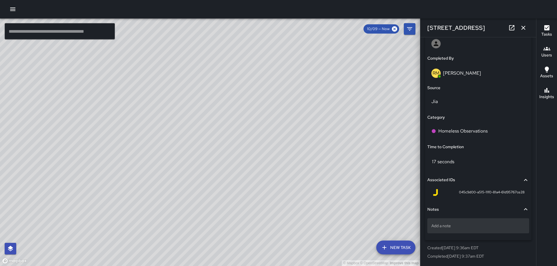
click at [451, 225] on p "Add a note" at bounding box center [478, 226] width 94 height 6
type textarea "**********"
click at [521, 26] on icon "button" at bounding box center [523, 27] width 7 height 7
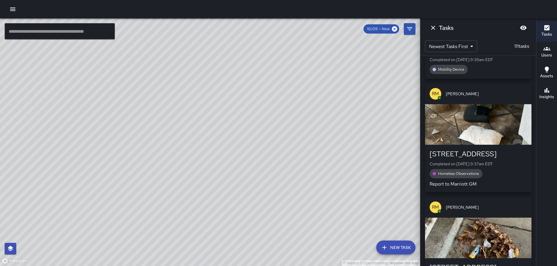
click at [433, 28] on icon "Dismiss" at bounding box center [432, 27] width 7 height 7
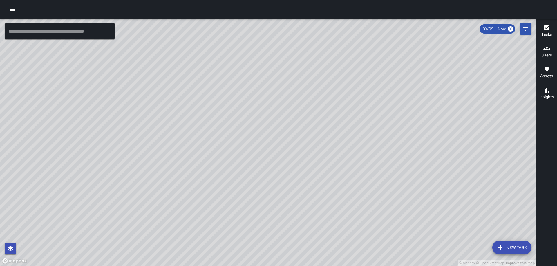
scroll to position [7636, 0]
click at [550, 28] on div "Tasks" at bounding box center [546, 30] width 11 height 13
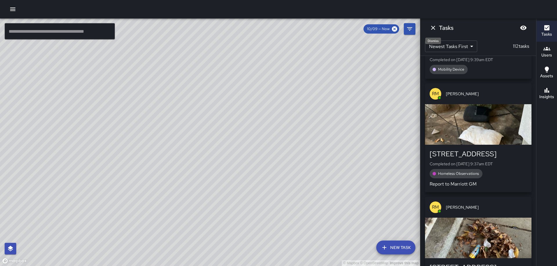
click at [433, 29] on icon "Dismiss" at bounding box center [432, 27] width 7 height 7
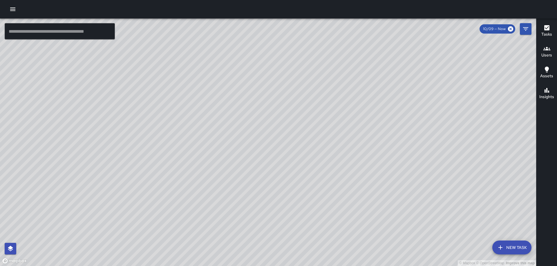
drag, startPoint x: 289, startPoint y: 178, endPoint x: 380, endPoint y: 171, distance: 91.9
click at [380, 171] on div "© Mapbox © OpenStreetMap Improve this map" at bounding box center [268, 143] width 536 height 248
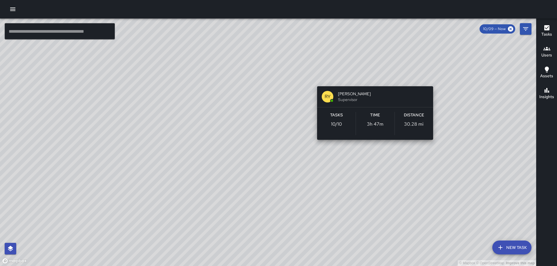
click at [371, 79] on div "© Mapbox © OpenStreetMap Improve this map RY Richard Young Supervisor Tasks 10 …" at bounding box center [268, 143] width 536 height 248
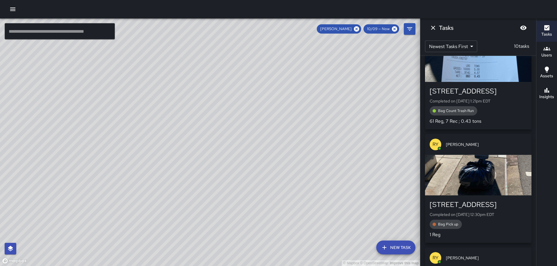
scroll to position [0, 0]
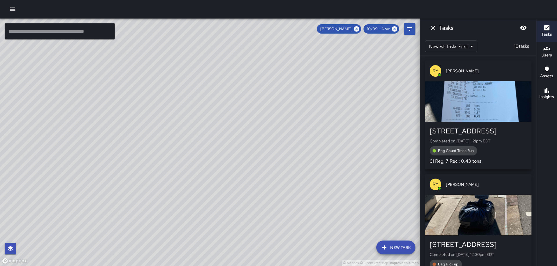
click at [433, 28] on icon "Dismiss" at bounding box center [433, 28] width 4 height 4
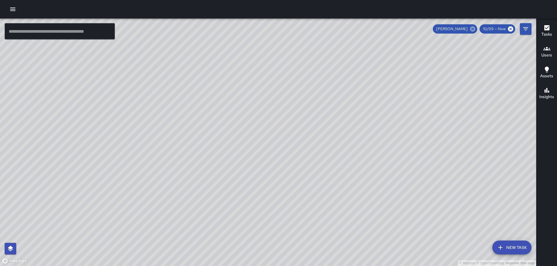
click at [472, 28] on icon at bounding box center [472, 28] width 5 height 5
drag, startPoint x: 341, startPoint y: 150, endPoint x: 389, endPoint y: 125, distance: 54.5
click at [389, 125] on div "© Mapbox © OpenStreetMap Improve this map" at bounding box center [268, 143] width 536 height 248
